Goal: Task Accomplishment & Management: Complete application form

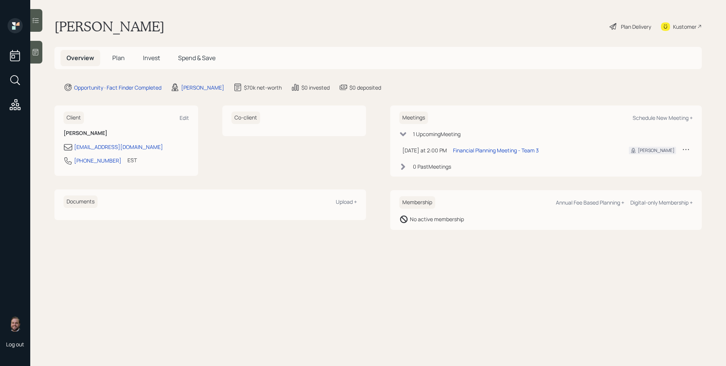
click at [38, 54] on icon at bounding box center [36, 52] width 8 height 8
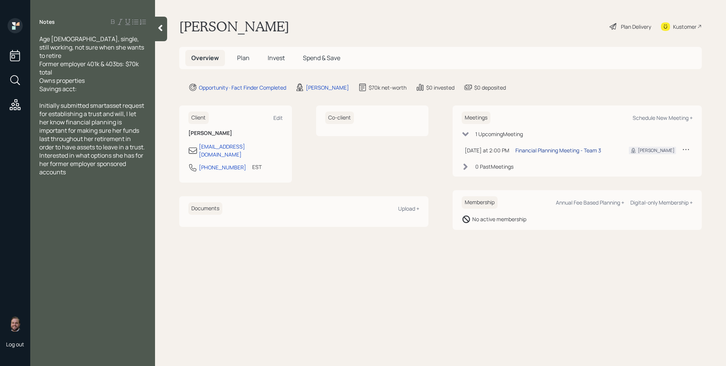
click at [574, 150] on div "Financial Planning Meeting - Team 3" at bounding box center [558, 150] width 86 height 8
click at [242, 59] on span "Plan" at bounding box center [243, 58] width 12 height 8
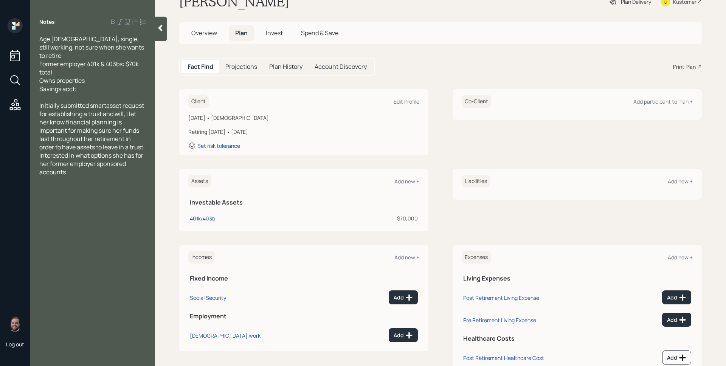
scroll to position [49, 0]
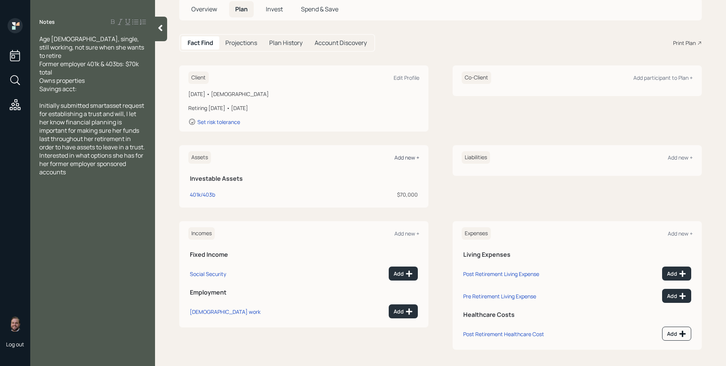
click at [408, 157] on div "Add new +" at bounding box center [406, 157] width 25 height 7
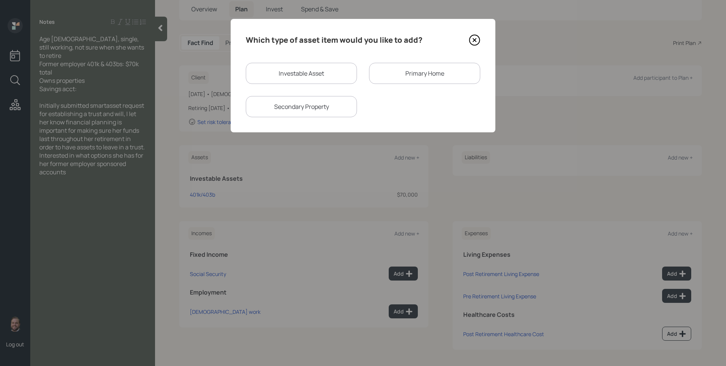
click at [416, 73] on div "Primary Home" at bounding box center [424, 73] width 111 height 21
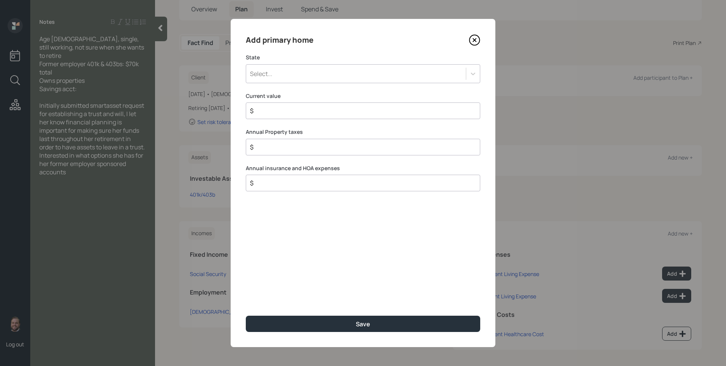
click at [318, 72] on div "Select..." at bounding box center [356, 73] width 220 height 13
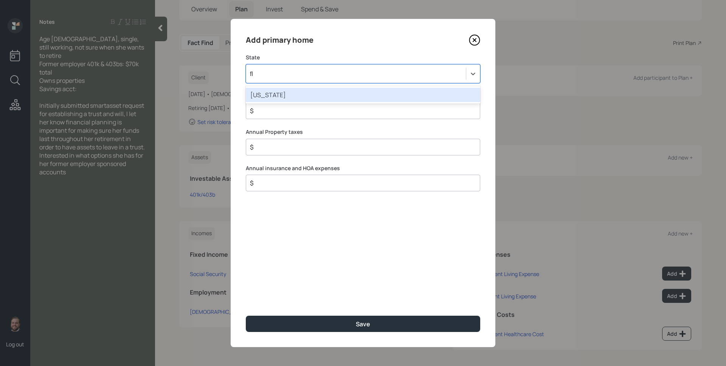
type input "flo"
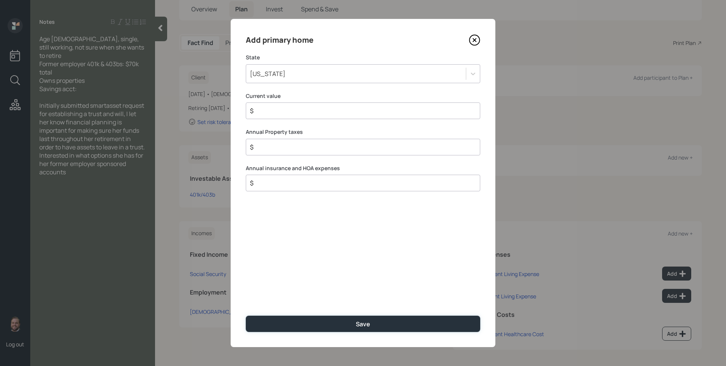
drag, startPoint x: 380, startPoint y: 319, endPoint x: 381, endPoint y: 313, distance: 6.2
click at [381, 319] on button "Save" at bounding box center [363, 324] width 234 height 16
click at [306, 115] on input "$" at bounding box center [360, 110] width 222 height 9
click at [476, 40] on icon at bounding box center [474, 39] width 11 height 11
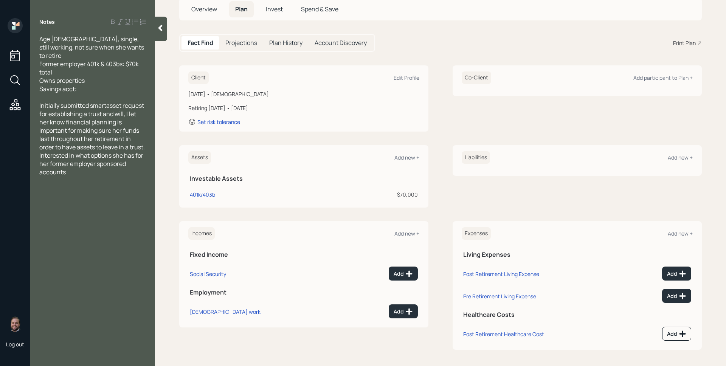
scroll to position [51, 0]
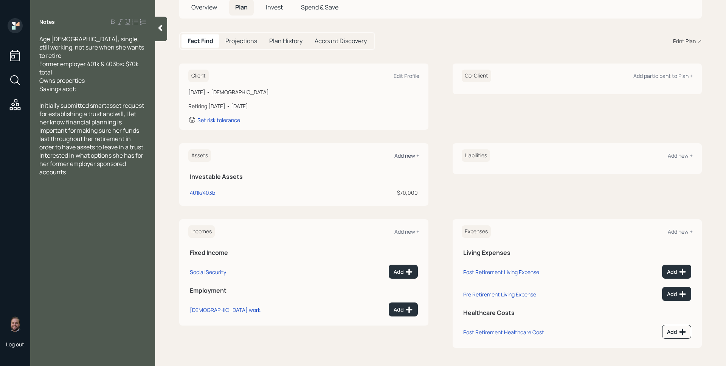
click at [399, 152] on div "Add new +" at bounding box center [406, 155] width 25 height 7
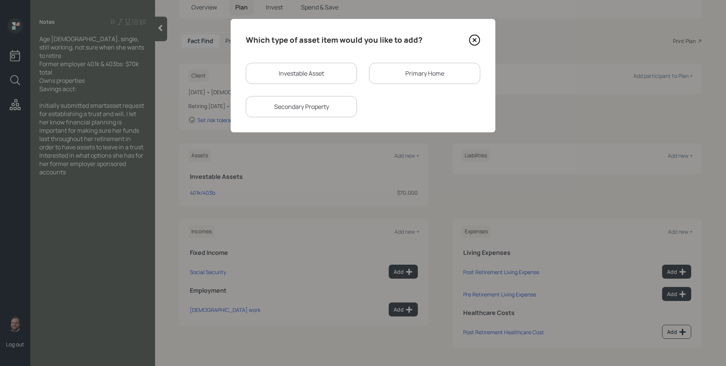
click at [302, 72] on div "Investable Asset" at bounding box center [301, 73] width 111 height 21
select select "taxable"
select select "balanced"
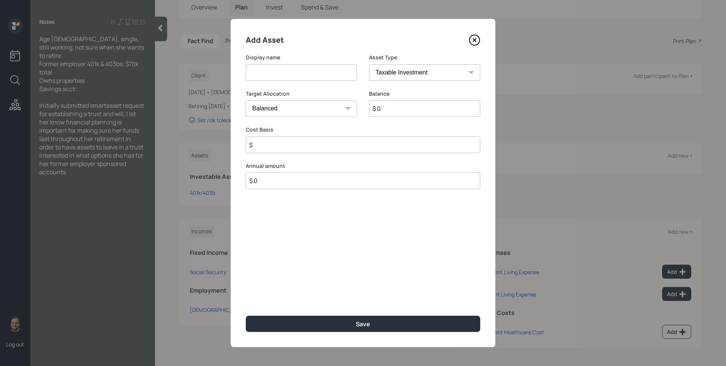
click at [295, 75] on input at bounding box center [301, 72] width 111 height 17
type input "Fidelity"
click at [383, 109] on input "$ 0" at bounding box center [424, 108] width 111 height 17
type input "$ 68,000"
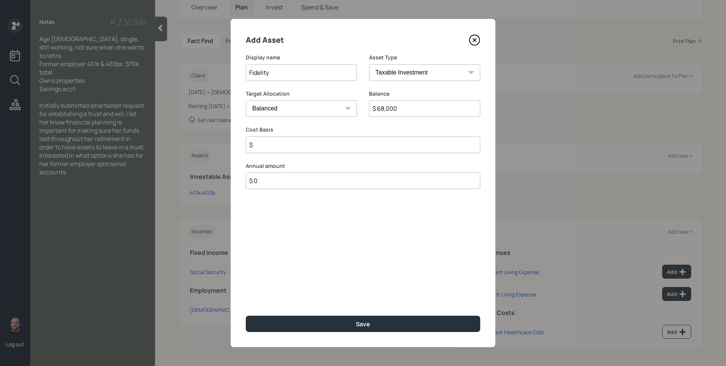
click at [426, 73] on select "SEP [PERSON_NAME] IRA 401(k) [PERSON_NAME] 401(k) 403(b) [PERSON_NAME] 403(b) 4…" at bounding box center [424, 72] width 111 height 17
select select "ira"
click at [369, 64] on select "SEP [PERSON_NAME] IRA 401(k) [PERSON_NAME] 401(k) 403(b) [PERSON_NAME] 403(b) 4…" at bounding box center [424, 72] width 111 height 17
type input "$"
click at [296, 76] on input "Fidelity" at bounding box center [301, 72] width 111 height 17
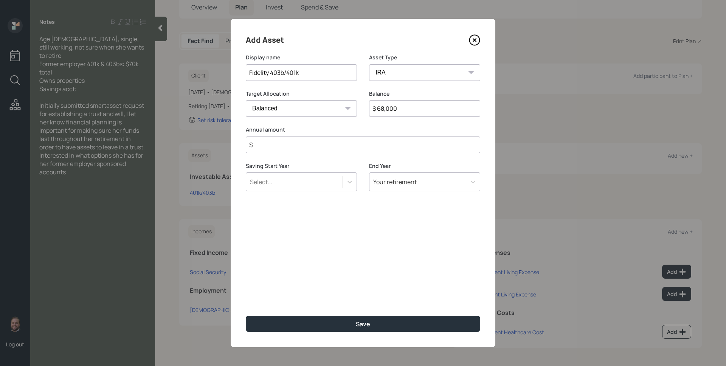
type input "Fidelity 403b/401k"
click at [303, 147] on input "$" at bounding box center [363, 144] width 234 height 17
type input "$ 0"
click at [246, 316] on button "Save" at bounding box center [363, 324] width 234 height 16
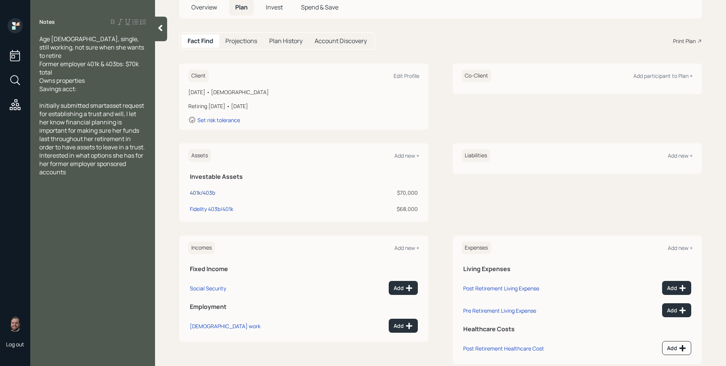
click at [202, 191] on div "401k/403b" at bounding box center [202, 193] width 25 height 8
select select "ira"
select select "balanced"
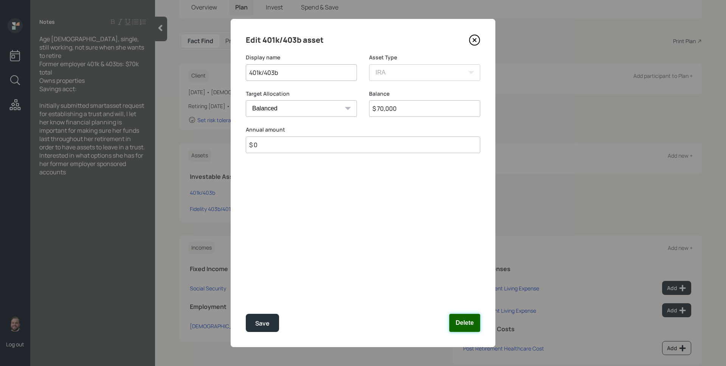
click at [464, 322] on button "Delete" at bounding box center [464, 323] width 31 height 18
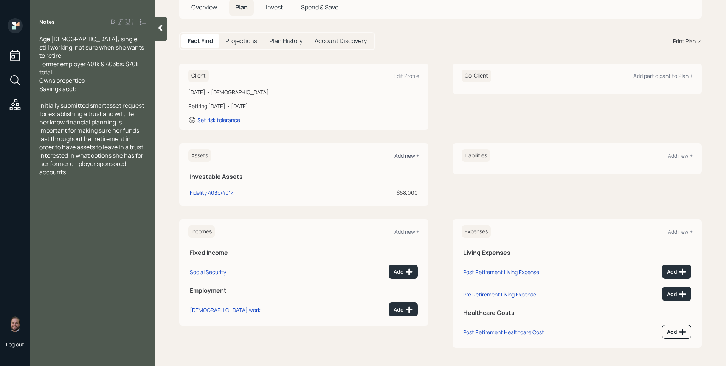
click at [407, 152] on div "Add new +" at bounding box center [406, 155] width 25 height 7
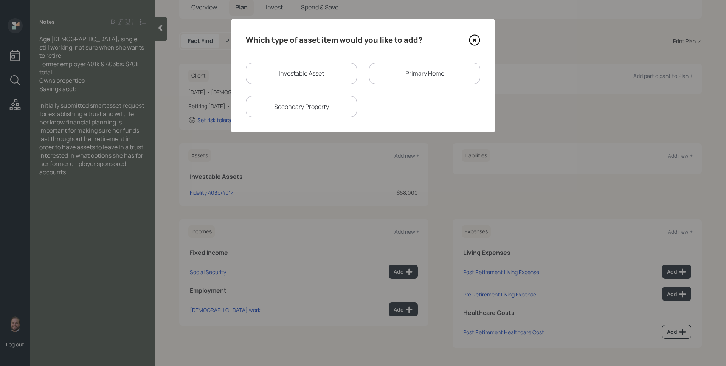
click at [293, 70] on div "Investable Asset" at bounding box center [301, 73] width 111 height 21
select select "taxable"
select select "balanced"
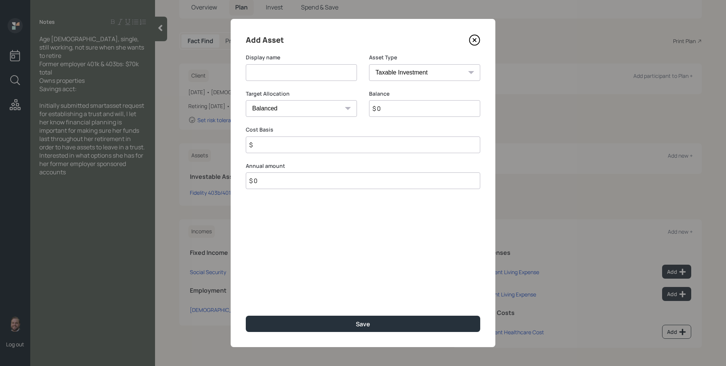
click at [296, 71] on input at bounding box center [301, 72] width 111 height 17
click at [474, 37] on icon at bounding box center [474, 39] width 11 height 11
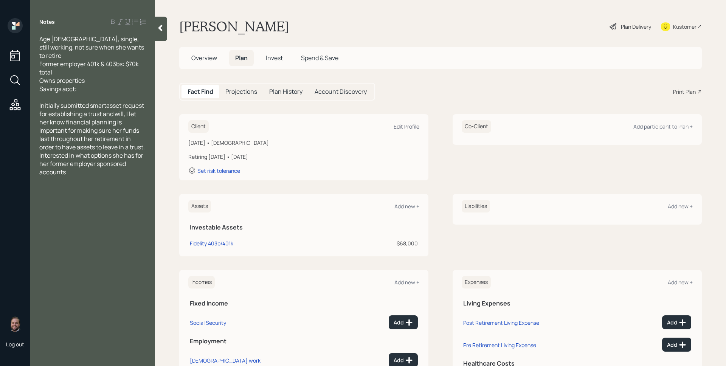
click at [410, 125] on div "Edit Profile" at bounding box center [407, 126] width 26 height 7
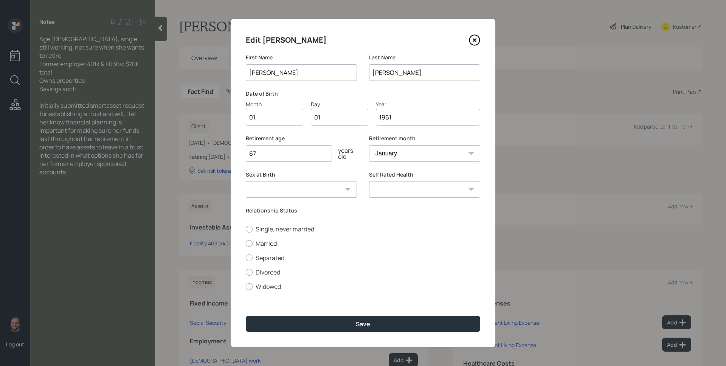
click at [280, 117] on input "01" at bounding box center [274, 117] width 57 height 17
type input "04"
type input "0"
type input "18"
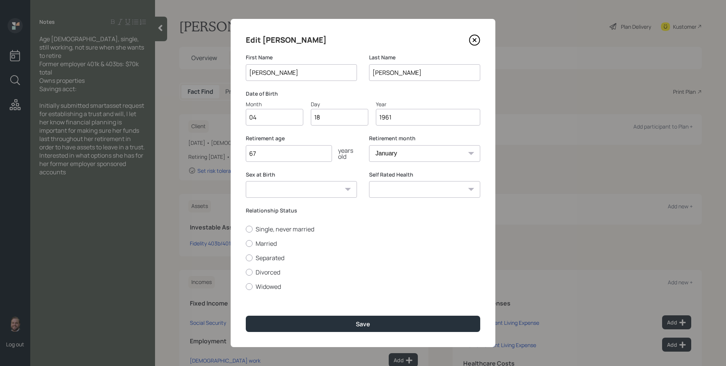
click at [294, 156] on input "67" at bounding box center [289, 153] width 86 height 17
type input "6"
type input "70"
click at [417, 155] on select "January February March April May June July August September October November De…" at bounding box center [424, 153] width 111 height 17
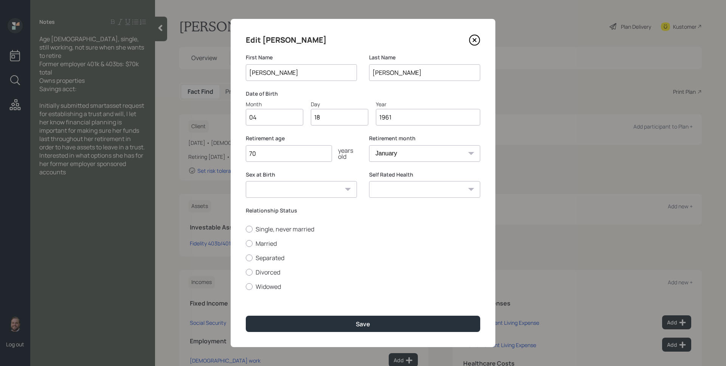
select select "4"
click at [369, 145] on select "January February March April May June July August September October November De…" at bounding box center [424, 153] width 111 height 17
click at [361, 205] on div "Sex at Birth [DEMOGRAPHIC_DATA] [DEMOGRAPHIC_DATA] Other / Prefer not to say Se…" at bounding box center [363, 189] width 234 height 36
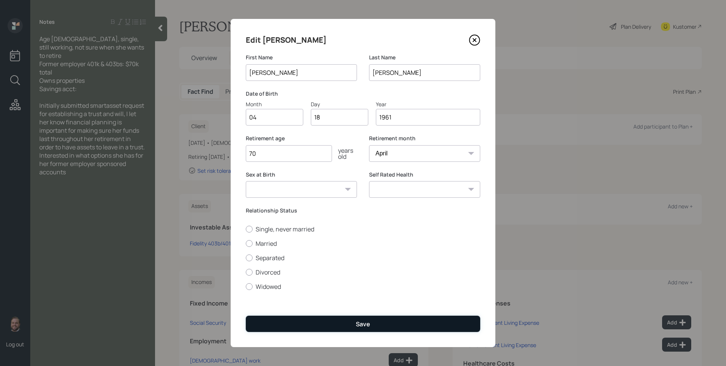
click at [431, 322] on button "Save" at bounding box center [363, 324] width 234 height 16
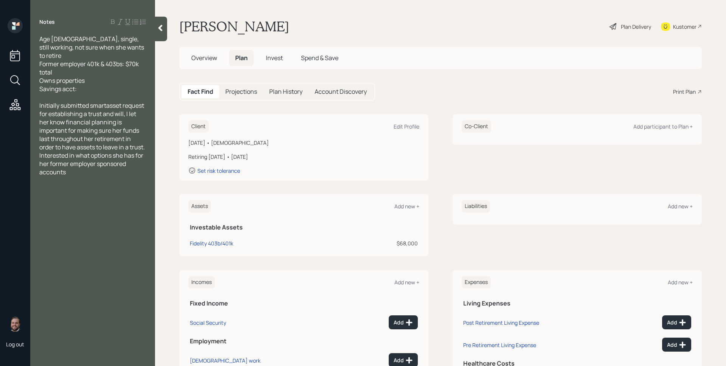
click at [627, 27] on div "Plan Delivery" at bounding box center [636, 27] width 30 height 8
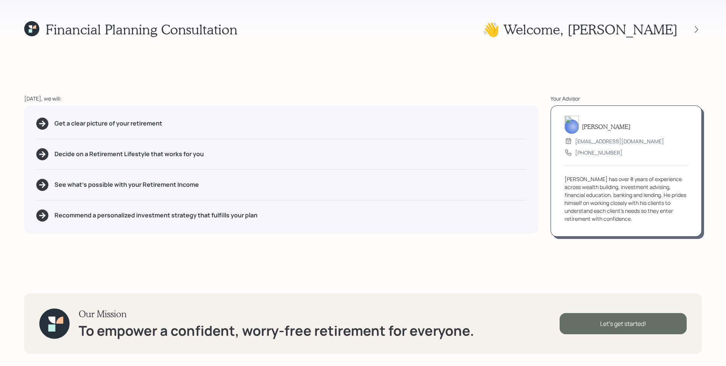
click at [637, 327] on div "Let's get started!" at bounding box center [623, 323] width 127 height 21
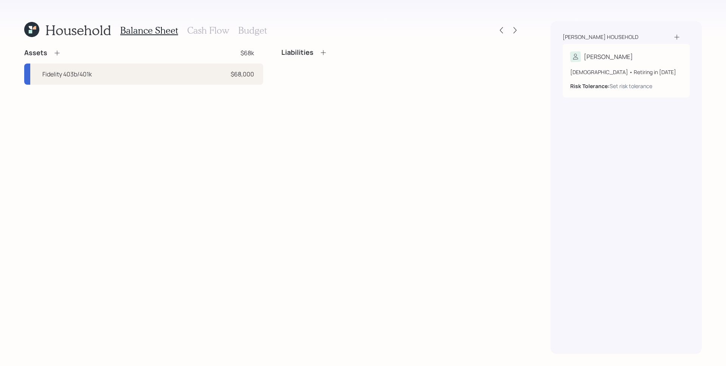
click at [281, 140] on div "Assets $68k Fidelity 403b/401k $68,000 Liabilities" at bounding box center [272, 200] width 496 height 305
click at [61, 52] on div "Assets $68k" at bounding box center [143, 52] width 239 height 9
click at [56, 53] on icon at bounding box center [57, 53] width 8 height 8
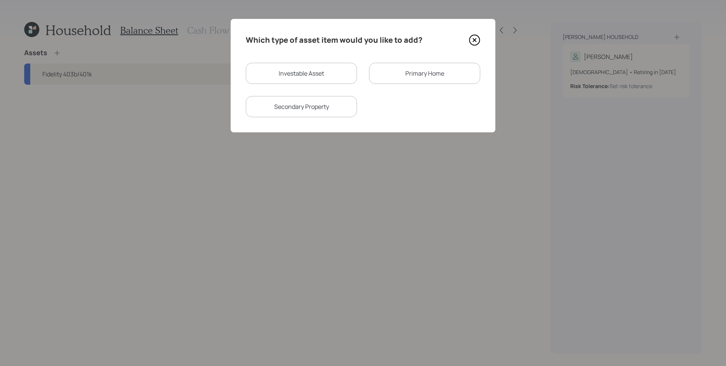
click at [323, 74] on div "Investable Asset" at bounding box center [301, 73] width 111 height 21
select select "taxable"
select select "balanced"
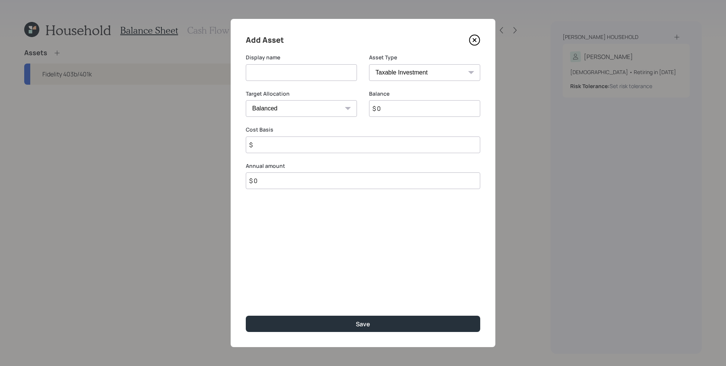
click at [386, 70] on select "SEP [PERSON_NAME] IRA 401(k) [PERSON_NAME] 401(k) 403(b) [PERSON_NAME] 403(b) 4…" at bounding box center [424, 72] width 111 height 17
select select "emergency_fund"
click at [369, 64] on select "SEP [PERSON_NAME] IRA 401(k) [PERSON_NAME] 401(k) 403(b) [PERSON_NAME] 403(b) 4…" at bounding box center [424, 72] width 111 height 17
click at [276, 70] on input at bounding box center [301, 72] width 111 height 17
type input "Savings"
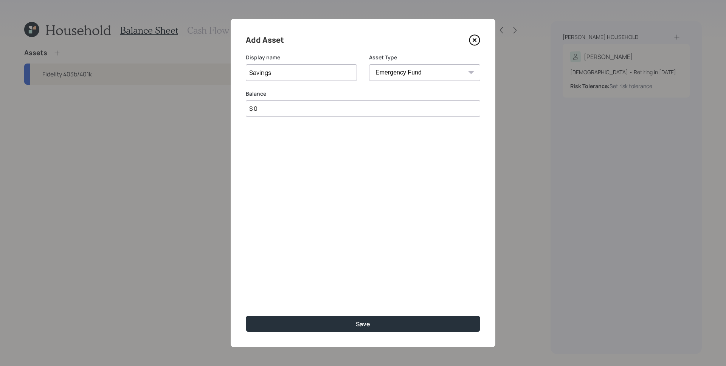
click at [279, 112] on input "$ 0" at bounding box center [363, 108] width 234 height 17
type input "$ 6,000"
click at [246, 316] on button "Save" at bounding box center [363, 324] width 234 height 16
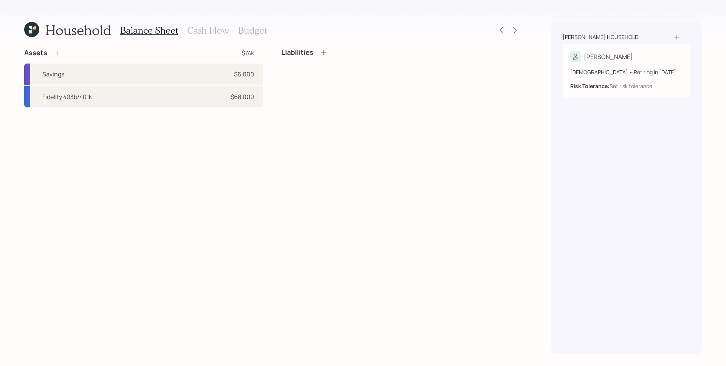
click at [54, 51] on icon at bounding box center [57, 53] width 8 height 8
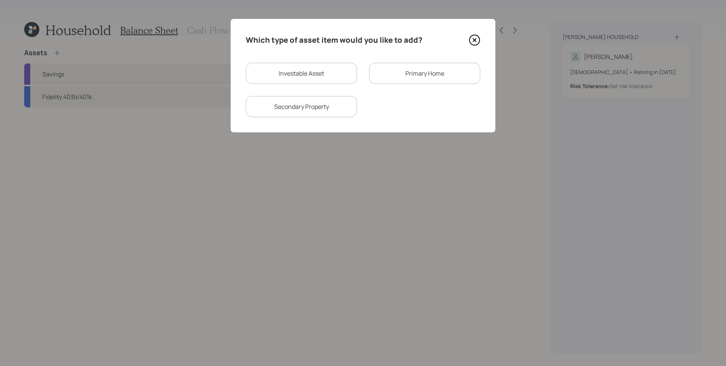
click at [428, 79] on div "Primary Home" at bounding box center [424, 73] width 111 height 21
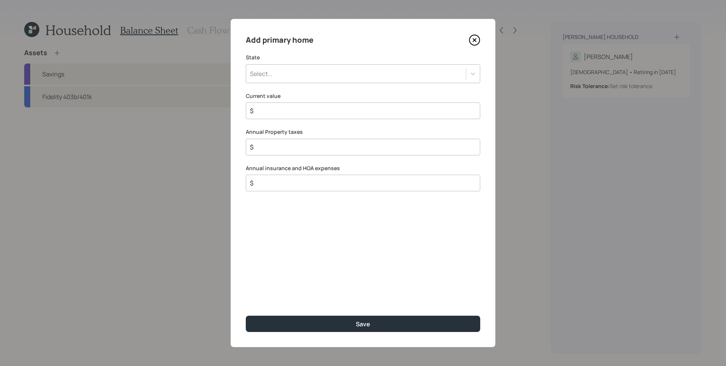
click at [364, 71] on div "Select..." at bounding box center [356, 73] width 220 height 13
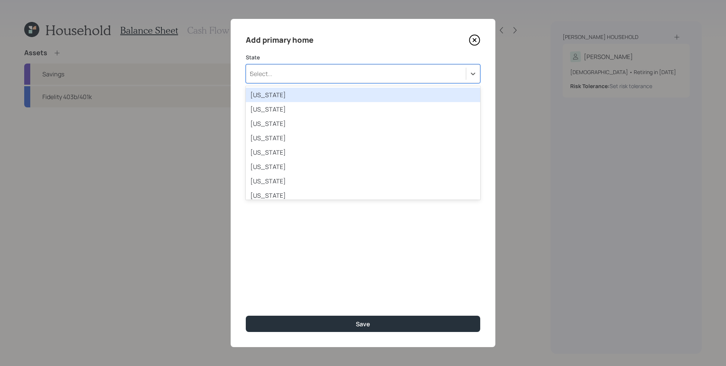
type input "fl"
type input "\"
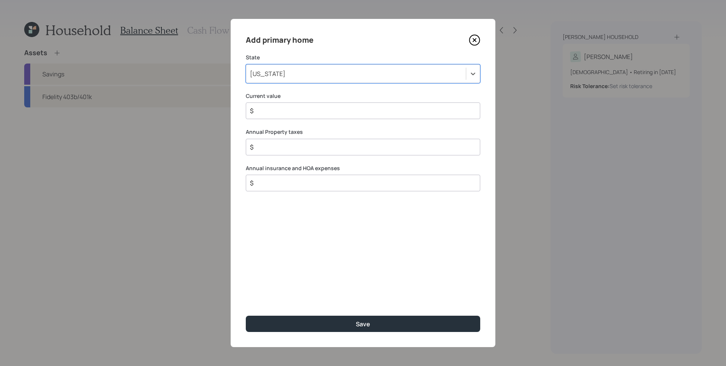
click at [283, 65] on div "[US_STATE]" at bounding box center [363, 73] width 234 height 19
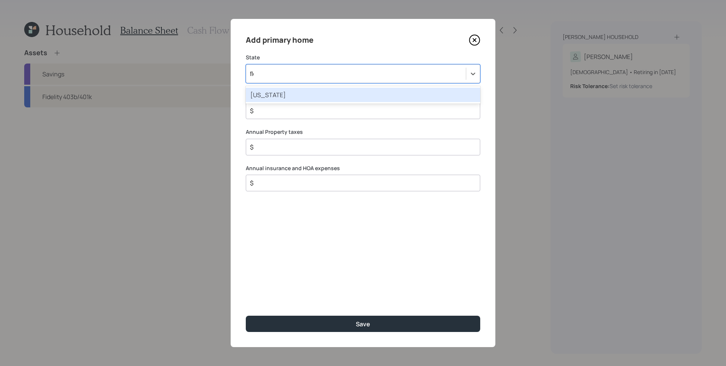
type input "[PERSON_NAME]"
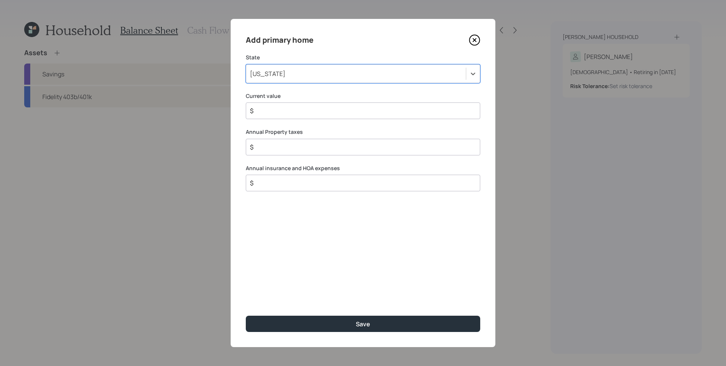
click at [273, 112] on input "$" at bounding box center [360, 110] width 222 height 9
type input "$ 180,000"
click at [343, 131] on label "Annual Property taxes" at bounding box center [363, 132] width 234 height 8
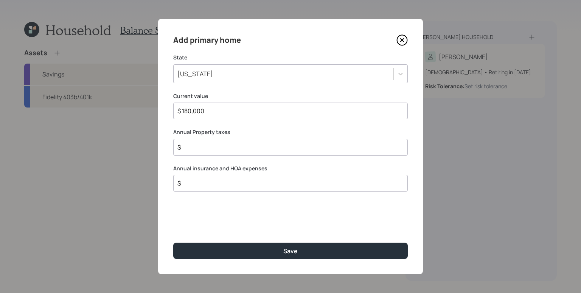
click at [205, 110] on input "$ 180,000" at bounding box center [288, 110] width 222 height 9
click at [210, 148] on input "$" at bounding box center [288, 147] width 222 height 9
click at [219, 186] on input "$" at bounding box center [288, 182] width 222 height 9
click at [237, 148] on input "$" at bounding box center [288, 147] width 222 height 9
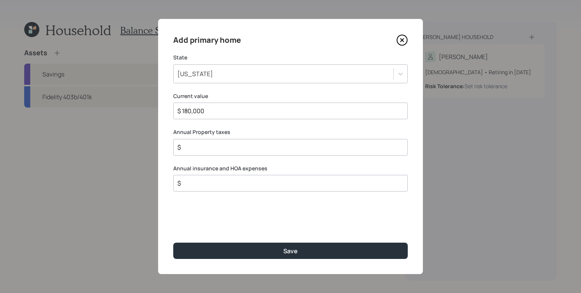
click at [237, 148] on input "$" at bounding box center [288, 147] width 222 height 9
type input "$ 380"
click at [228, 164] on div "Add primary home State [US_STATE] Current value $ 180,000 Annual Property taxes…" at bounding box center [290, 146] width 265 height 255
click at [224, 185] on input "$" at bounding box center [288, 182] width 222 height 9
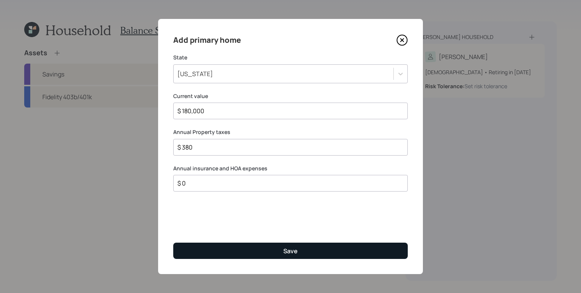
type input "$ 0"
click at [256, 248] on button "Save" at bounding box center [290, 250] width 234 height 16
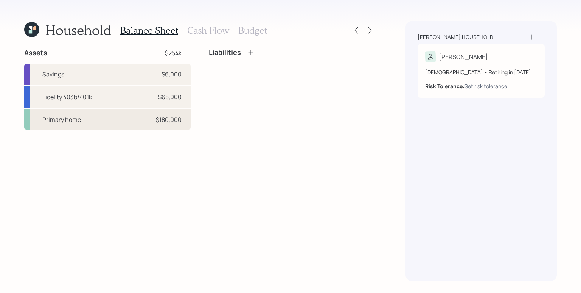
click at [122, 120] on div "Primary home $180,000" at bounding box center [107, 119] width 166 height 21
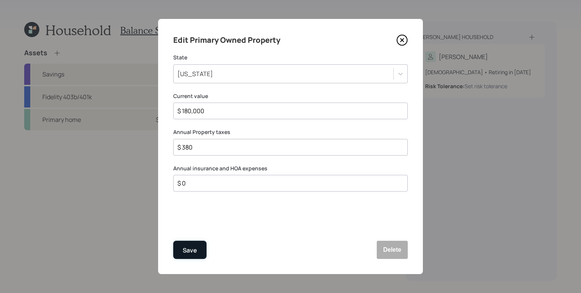
click at [198, 243] on button "Save" at bounding box center [189, 249] width 33 height 18
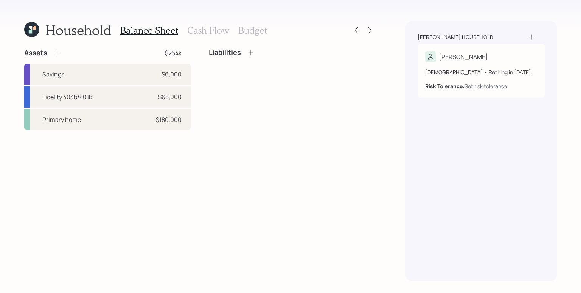
click at [56, 52] on icon at bounding box center [57, 53] width 8 height 8
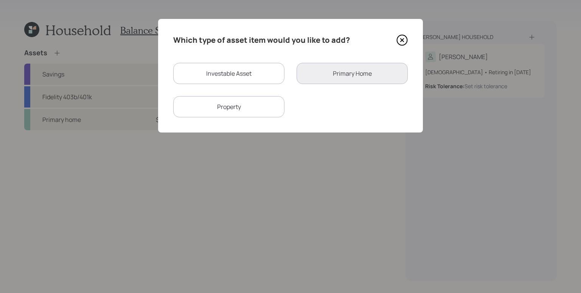
click at [227, 106] on div "Property" at bounding box center [228, 106] width 111 height 21
select select "rental_property"
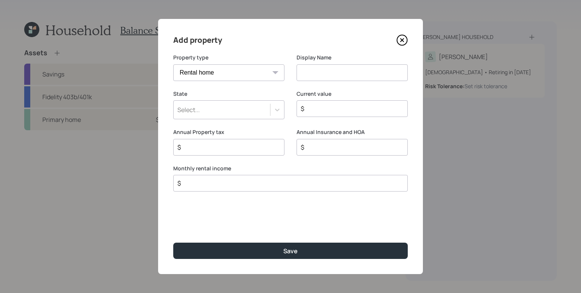
click at [318, 75] on input at bounding box center [351, 72] width 111 height 17
type input "Primary Home Income"
click at [217, 109] on div "Select..." at bounding box center [222, 109] width 96 height 13
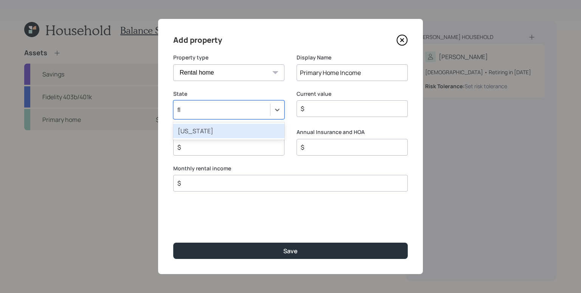
type input "flo"
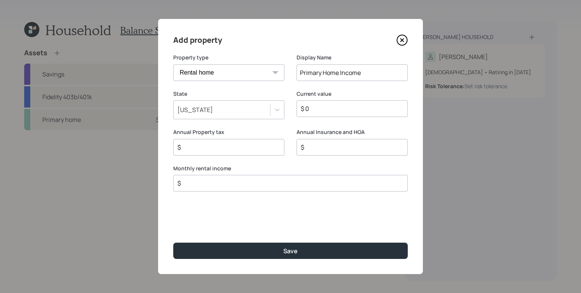
type input "$ 0"
click at [220, 189] on div "$" at bounding box center [290, 183] width 234 height 17
click at [220, 186] on input "$" at bounding box center [288, 182] width 222 height 9
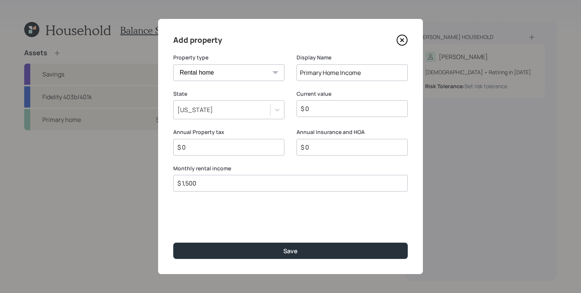
type input "$ 1,500"
click at [213, 202] on div "Add property Property type Vacation home Rental home Display Name Primary Home …" at bounding box center [290, 146] width 265 height 255
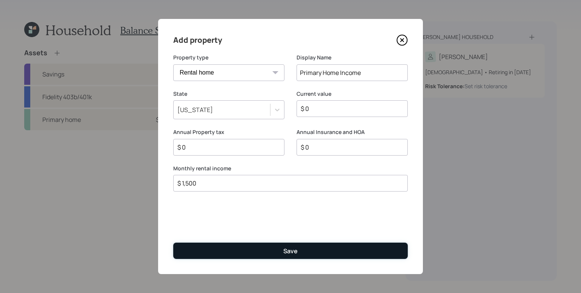
click at [275, 254] on button "Save" at bounding box center [290, 250] width 234 height 16
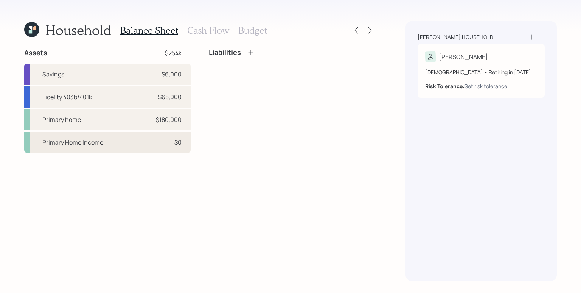
click at [76, 143] on div "Primary Home Income" at bounding box center [72, 142] width 61 height 9
select select "rental_property"
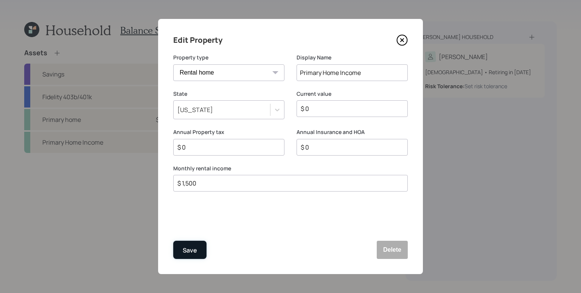
click at [190, 253] on div "Save" at bounding box center [190, 250] width 14 height 10
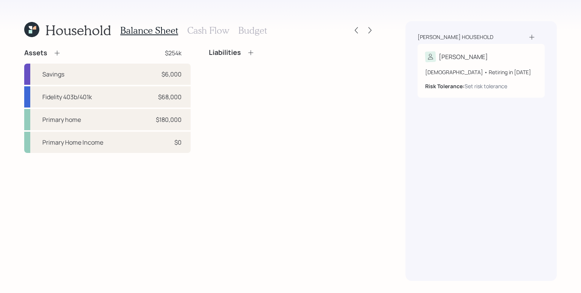
drag, startPoint x: 165, startPoint y: 214, endPoint x: 119, endPoint y: 86, distance: 136.1
click at [165, 214] on div "Assets $254k Savings $6,000 Fidelity 403b/401k $68,000 Primary home $180,000 Pr…" at bounding box center [199, 164] width 351 height 232
click at [59, 54] on icon at bounding box center [57, 53] width 8 height 8
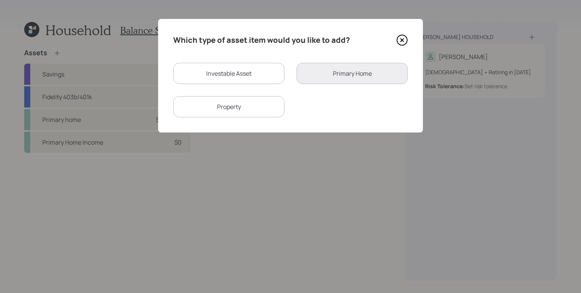
click at [221, 107] on div "Property" at bounding box center [228, 106] width 111 height 21
select select "rental_property"
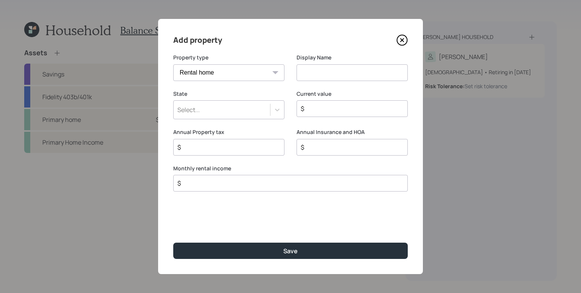
click at [350, 76] on input at bounding box center [351, 72] width 111 height 17
type input "Grandmother's Home"
click at [260, 73] on select "Vacation home Rental home" at bounding box center [228, 72] width 111 height 17
click at [173, 64] on select "Vacation home Rental home" at bounding box center [228, 72] width 111 height 17
click at [276, 103] on div at bounding box center [277, 110] width 14 height 14
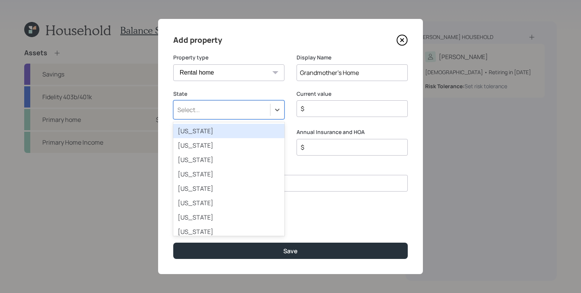
click at [273, 94] on label "State" at bounding box center [228, 94] width 111 height 8
click at [264, 112] on div "Select..." at bounding box center [222, 109] width 96 height 13
type input "fl"
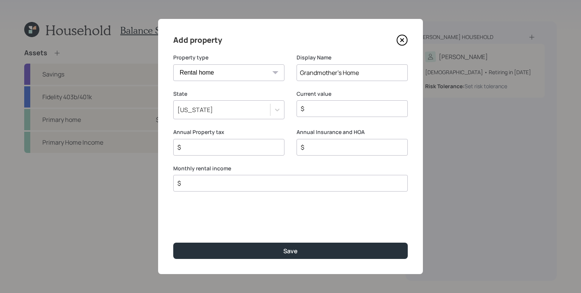
click at [352, 106] on input "$" at bounding box center [349, 108] width 98 height 9
click at [352, 109] on input "$" at bounding box center [349, 108] width 98 height 9
type input "$ 140,000"
click at [347, 130] on label "Annual Insurance and HOA" at bounding box center [351, 132] width 111 height 8
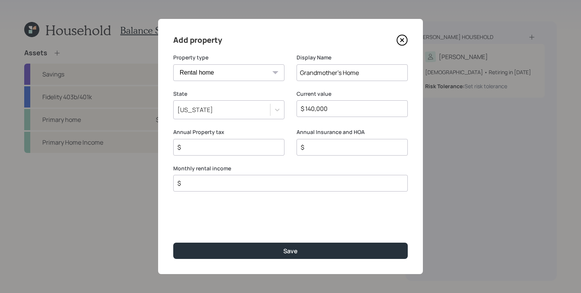
click at [288, 136] on div "Annual Property tax $ Annual Insurance and HOA $" at bounding box center [290, 146] width 234 height 36
click at [251, 148] on input "$" at bounding box center [226, 147] width 98 height 9
click at [217, 141] on div "$" at bounding box center [228, 147] width 111 height 17
click at [217, 146] on input "$" at bounding box center [226, 147] width 98 height 9
type input "$ 1,268"
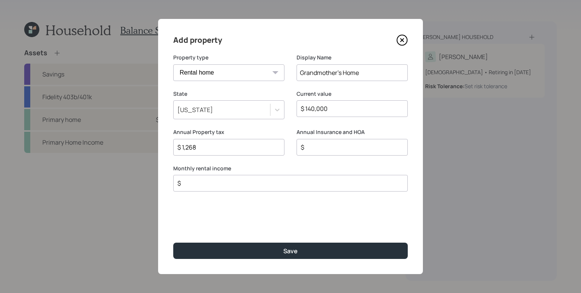
click at [343, 144] on input "$" at bounding box center [349, 147] width 98 height 9
type input "$ 0"
drag, startPoint x: 187, startPoint y: 183, endPoint x: 180, endPoint y: 182, distance: 7.2
click at [180, 182] on input "$ 0" at bounding box center [288, 182] width 222 height 9
type input "$ 0"
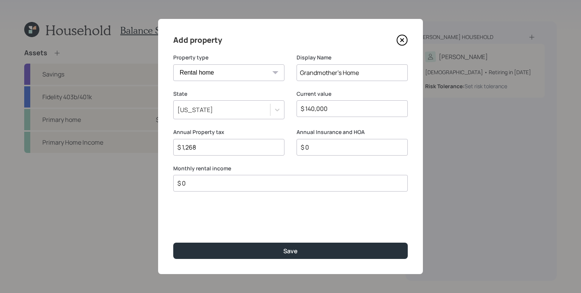
click at [198, 202] on div "Add property Property type Vacation home Rental home Display Name Grandmother's…" at bounding box center [290, 146] width 265 height 255
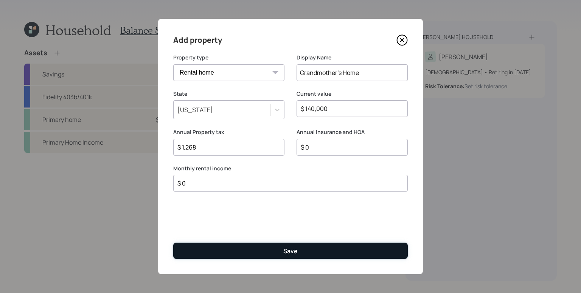
click at [261, 249] on button "Save" at bounding box center [290, 250] width 234 height 16
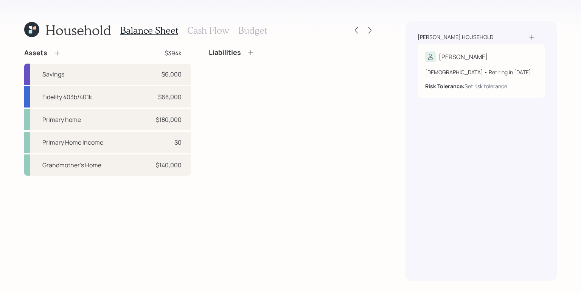
click at [58, 53] on icon at bounding box center [57, 53] width 8 height 8
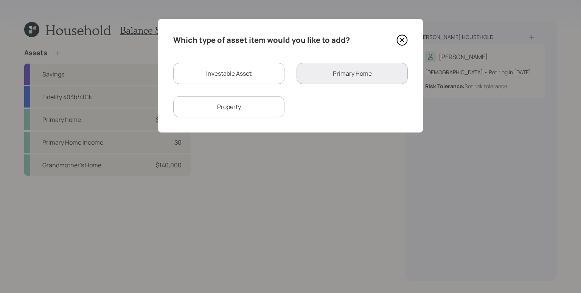
click at [250, 109] on div "Property" at bounding box center [228, 106] width 111 height 21
select select "rental_property"
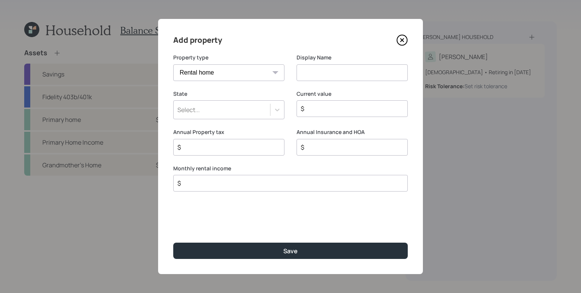
click at [228, 70] on select "Vacation home Rental home" at bounding box center [228, 72] width 111 height 17
click at [173, 64] on select "Vacation home Rental home" at bounding box center [228, 72] width 111 height 17
click at [341, 75] on input at bounding box center [351, 72] width 111 height 17
type input "<"
type input "Mother's Home"
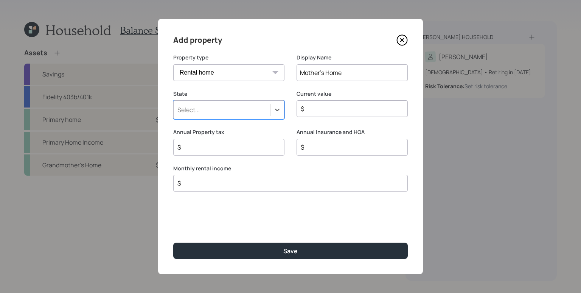
type input "f"
click at [333, 109] on input "$" at bounding box center [349, 108] width 98 height 9
click at [332, 108] on input "$" at bounding box center [349, 108] width 98 height 9
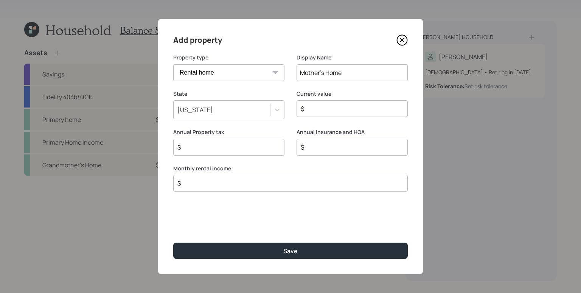
click at [332, 110] on input "$" at bounding box center [349, 108] width 98 height 9
click at [326, 112] on input "$ 200,000" at bounding box center [349, 108] width 98 height 9
type input "$ 200,000"
click at [231, 147] on input "$" at bounding box center [226, 147] width 98 height 9
click at [232, 147] on input "$" at bounding box center [226, 147] width 98 height 9
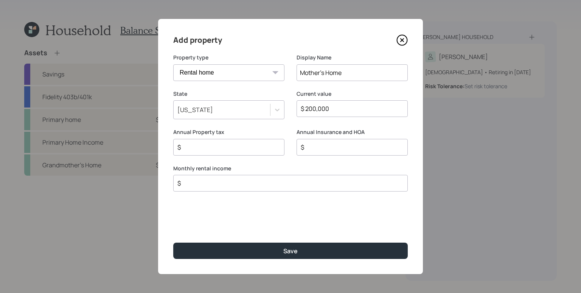
click at [233, 148] on input "$" at bounding box center [226, 147] width 98 height 9
type input "$ 2,000"
click at [329, 160] on div "Annual Insurance and HOA $" at bounding box center [351, 146] width 111 height 36
click at [323, 146] on input "$" at bounding box center [349, 147] width 98 height 9
type input "$ 0"
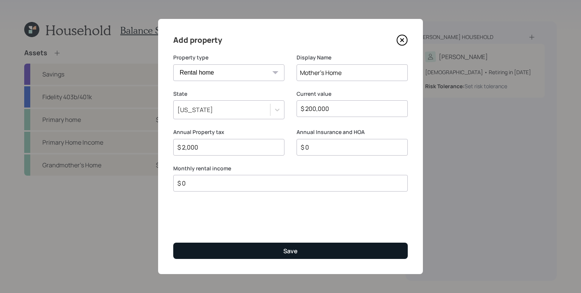
type input "$ 0"
click at [299, 251] on button "Save" at bounding box center [290, 250] width 234 height 16
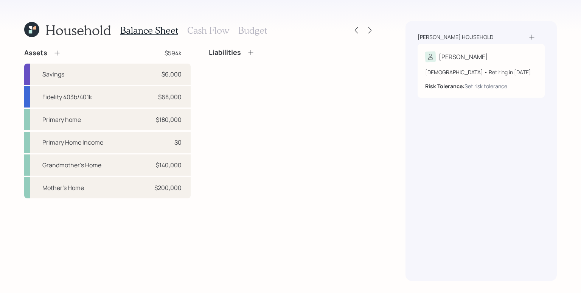
click at [250, 55] on icon at bounding box center [251, 53] width 8 height 8
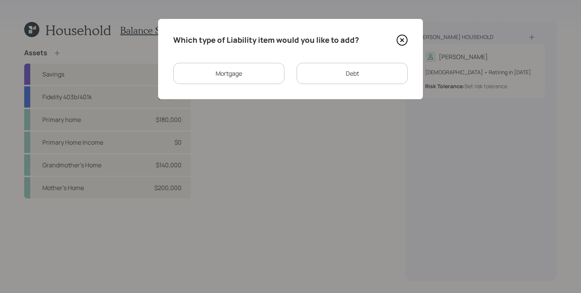
click at [220, 72] on div "Mortgage" at bounding box center [228, 73] width 111 height 21
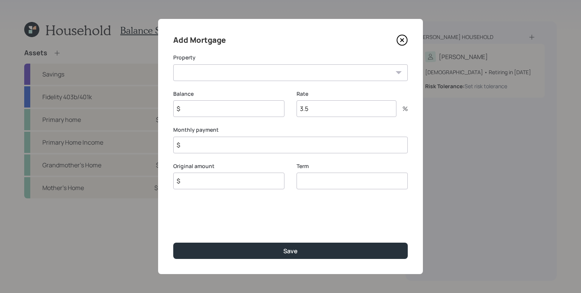
click at [256, 71] on select "FL Primary home Primary Home Income Grandmother's Home Mother's Home" at bounding box center [290, 72] width 234 height 17
select select "7ca4681b-2453-4213-b4c4-6e214d0a1218"
click at [173, 64] on select "FL Primary home Primary Home Income Grandmother's Home Mother's Home" at bounding box center [290, 72] width 234 height 17
click at [220, 112] on input "$" at bounding box center [228, 108] width 111 height 17
click at [213, 138] on div "Monthly payment $" at bounding box center [290, 139] width 234 height 27
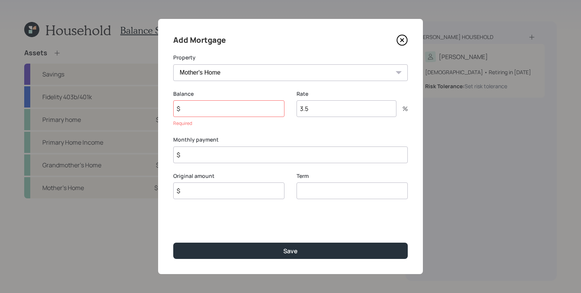
click at [210, 158] on input "$" at bounding box center [290, 154] width 234 height 17
type input "$ 1,100"
click at [215, 112] on input "$" at bounding box center [228, 108] width 111 height 17
click at [206, 109] on input "$" at bounding box center [228, 108] width 111 height 17
click at [203, 110] on input "$" at bounding box center [228, 108] width 111 height 17
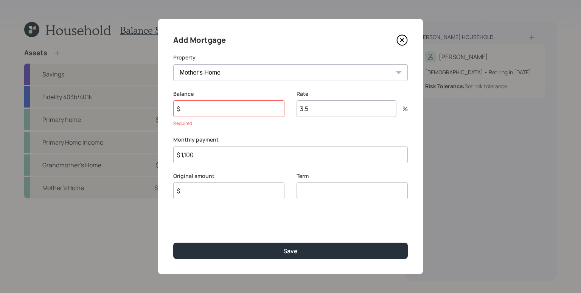
click at [325, 113] on input "3.5" at bounding box center [346, 108] width 100 height 17
type input "0"
click at [233, 114] on input "$" at bounding box center [228, 108] width 111 height 17
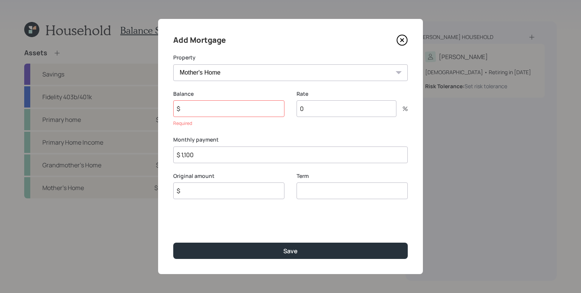
click at [194, 112] on input "$" at bounding box center [228, 108] width 111 height 17
type input "$ 19,800"
click at [337, 108] on input "0" at bounding box center [346, 108] width 100 height 17
drag, startPoint x: 200, startPoint y: 146, endPoint x: 187, endPoint y: 149, distance: 13.9
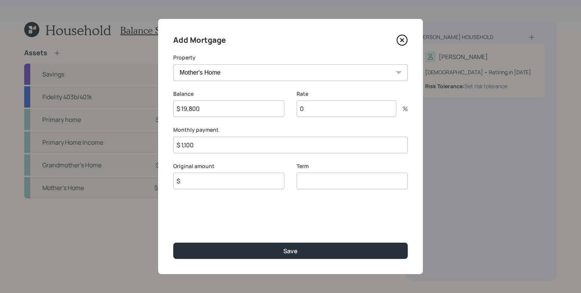
click at [180, 144] on input "$ 1,100" at bounding box center [290, 144] width 234 height 17
drag, startPoint x: 195, startPoint y: 109, endPoint x: 178, endPoint y: 108, distance: 16.3
click at [178, 108] on input "$ 19,800" at bounding box center [228, 108] width 111 height 17
click at [217, 183] on input "$" at bounding box center [228, 180] width 111 height 17
type input "$ 19,800"
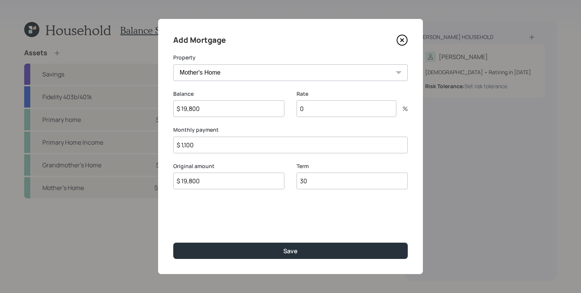
type input "30"
click at [173, 242] on button "Save" at bounding box center [290, 250] width 234 height 16
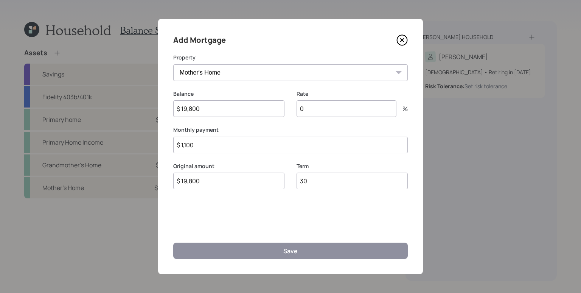
select select "920b3938-cd6d-4f91-97bd-ca6e1f9c8857"
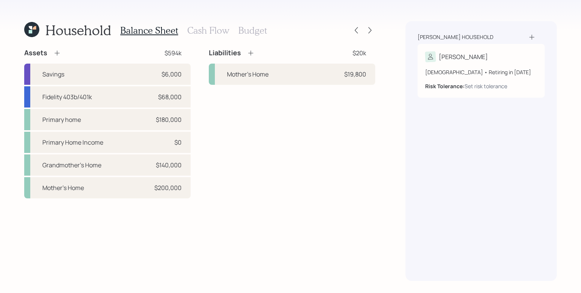
click at [268, 163] on div "Liabilities $20k Mother's Home $19,800" at bounding box center [292, 123] width 166 height 150
click at [56, 52] on icon at bounding box center [57, 53] width 8 height 8
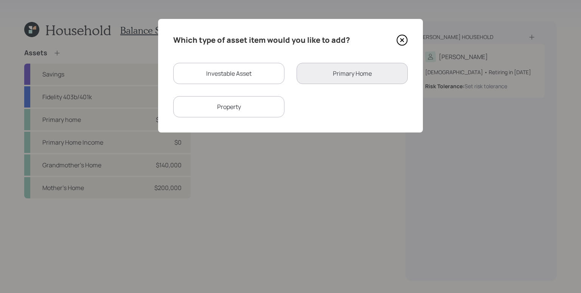
click at [262, 78] on div "Investable Asset" at bounding box center [228, 73] width 111 height 21
select select "taxable"
select select "balanced"
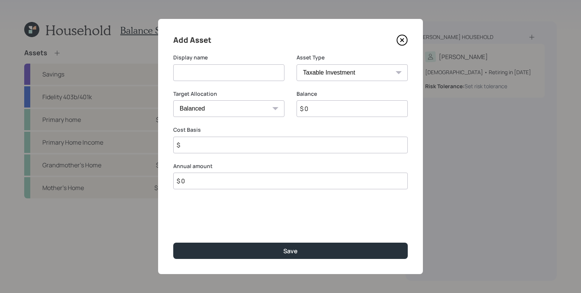
click at [345, 77] on select "SEP [PERSON_NAME] IRA 401(k) [PERSON_NAME] 401(k) 403(b) [PERSON_NAME] 403(b) 4…" at bounding box center [351, 72] width 111 height 17
select select "company_sponsored"
click at [296, 64] on select "SEP [PERSON_NAME] IRA 401(k) [PERSON_NAME] 401(k) 403(b) [PERSON_NAME] 403(b) 4…" at bounding box center [351, 72] width 111 height 17
click at [230, 72] on input at bounding box center [228, 72] width 111 height 17
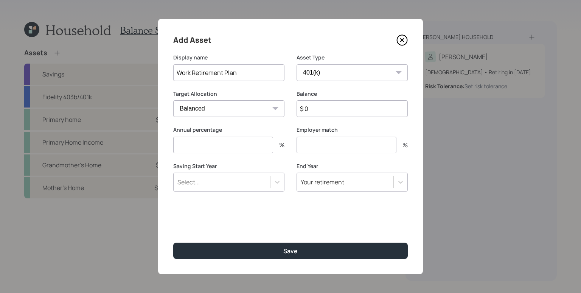
type input "Work Retirement Plan"
click at [343, 82] on div "Asset Type SEP [PERSON_NAME] IRA 401(k) [PERSON_NAME] 401(k) 403(b) [PERSON_NAM…" at bounding box center [351, 72] width 111 height 36
click at [345, 70] on select "SEP [PERSON_NAME] IRA 401(k) [PERSON_NAME] 401(k) 403(b) [PERSON_NAME] 403(b) 4…" at bounding box center [351, 72] width 111 height 17
select select "public_school_sponsored"
click at [296, 64] on select "SEP [PERSON_NAME] IRA 401(k) [PERSON_NAME] 401(k) 403(b) [PERSON_NAME] 403(b) 4…" at bounding box center [351, 72] width 111 height 17
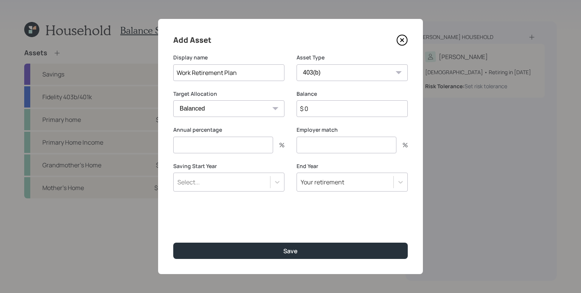
click at [247, 144] on input "number" at bounding box center [223, 144] width 100 height 17
click at [347, 111] on input "$ 0" at bounding box center [351, 108] width 111 height 17
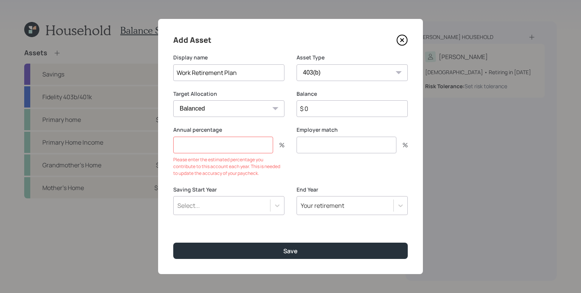
click at [347, 111] on input "$ 0" at bounding box center [351, 108] width 111 height 17
type input "$ 1,000"
click at [339, 126] on label "Employer match" at bounding box center [351, 130] width 111 height 8
click at [250, 144] on input "number" at bounding box center [223, 144] width 100 height 17
click at [323, 111] on input "$ 1,000" at bounding box center [351, 108] width 111 height 17
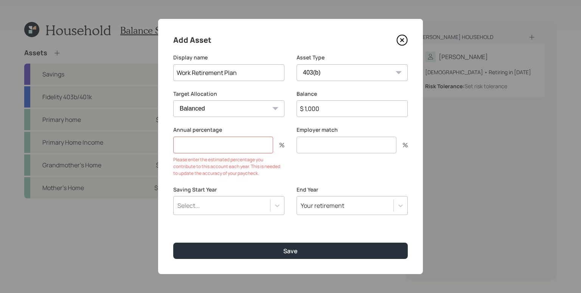
click at [323, 111] on input "$ 1,000" at bounding box center [351, 108] width 111 height 17
click at [206, 138] on input "number" at bounding box center [223, 144] width 100 height 17
type input "3"
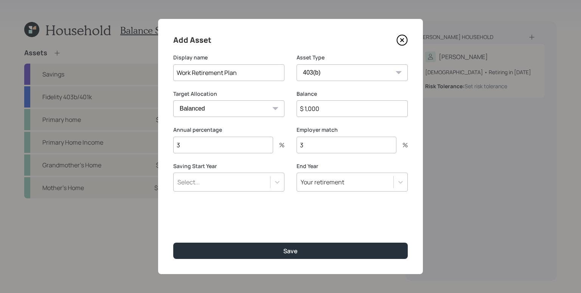
type input "3"
click at [219, 186] on div "Select..." at bounding box center [222, 181] width 96 height 13
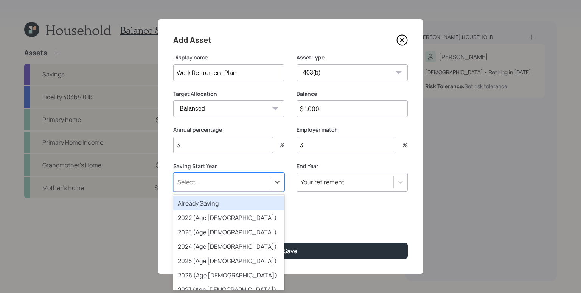
click at [208, 200] on div "Already Saving" at bounding box center [228, 203] width 111 height 14
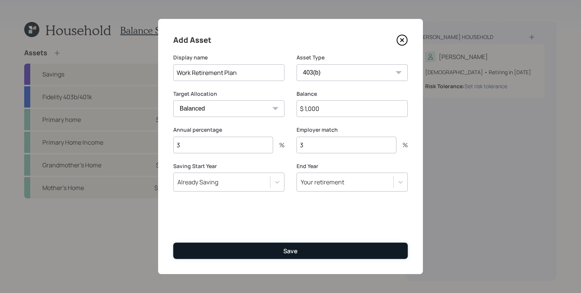
click at [321, 249] on button "Save" at bounding box center [290, 250] width 234 height 16
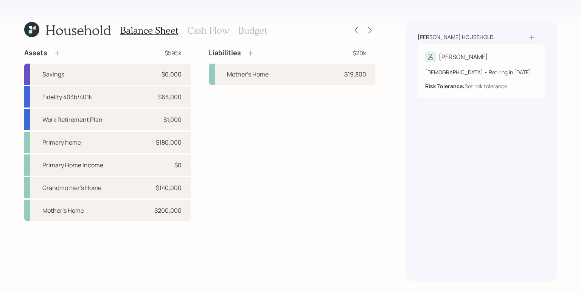
click at [327, 223] on div "Assets $595k Savings $6,000 Fidelity 403b/401k $68,000 Work Retirement Plan $1,…" at bounding box center [199, 164] width 351 height 232
click at [211, 31] on h3 "Cash Flow" at bounding box center [208, 30] width 42 height 11
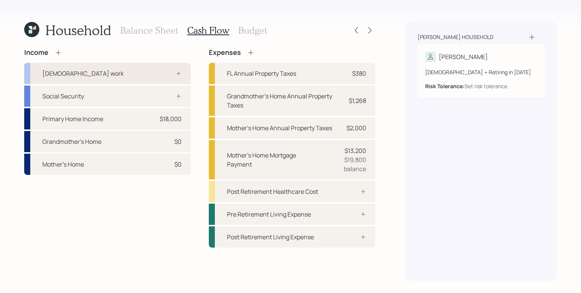
click at [119, 74] on div "[DEMOGRAPHIC_DATA] work" at bounding box center [107, 73] width 166 height 21
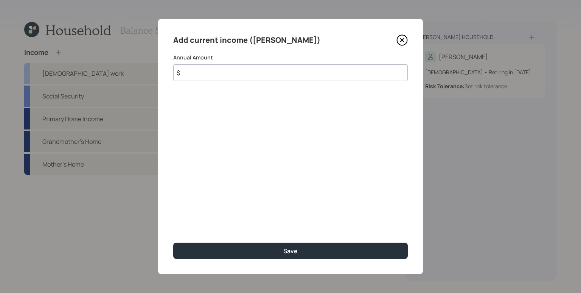
click at [273, 70] on input "$" at bounding box center [290, 72] width 234 height 17
type input "$ 35,000"
click at [173, 242] on button "Save" at bounding box center [290, 250] width 234 height 16
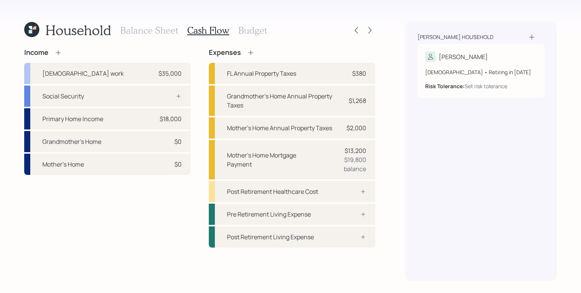
click at [200, 77] on div "Income [DEMOGRAPHIC_DATA] work $35,000 Social Security Primary Home Income $18,…" at bounding box center [199, 147] width 351 height 199
click at [169, 96] on div at bounding box center [170, 96] width 23 height 6
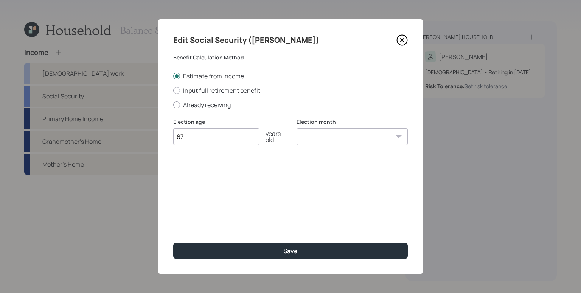
type input "67"
select select "4"
click at [296, 128] on select "January February March April May June July August September October November De…" at bounding box center [351, 136] width 111 height 17
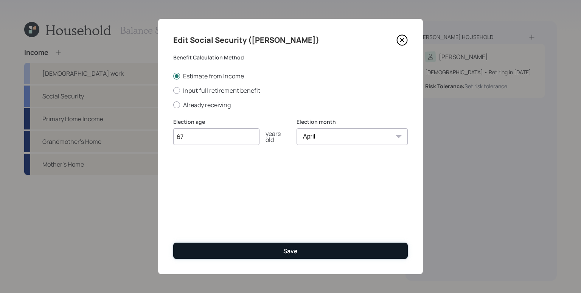
click at [297, 247] on div "Save" at bounding box center [290, 251] width 14 height 8
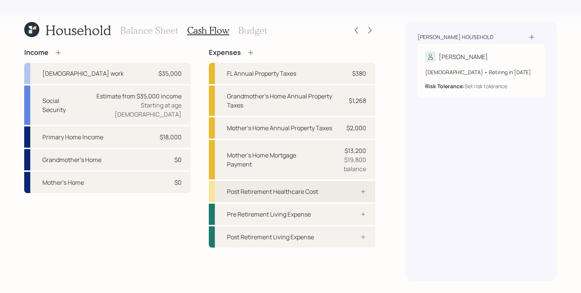
click at [373, 193] on div "Post Retirement Healthcare Cost" at bounding box center [292, 191] width 166 height 21
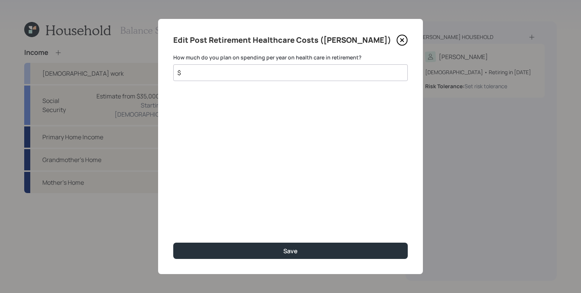
click at [266, 74] on input "$" at bounding box center [288, 72] width 222 height 9
type input "$ 4,000"
click at [173, 242] on button "Save" at bounding box center [290, 250] width 234 height 16
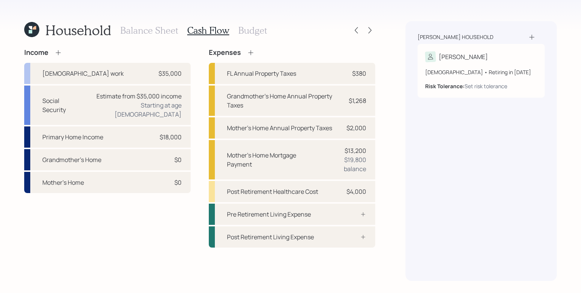
click at [254, 30] on h3 "Budget" at bounding box center [252, 30] width 29 height 11
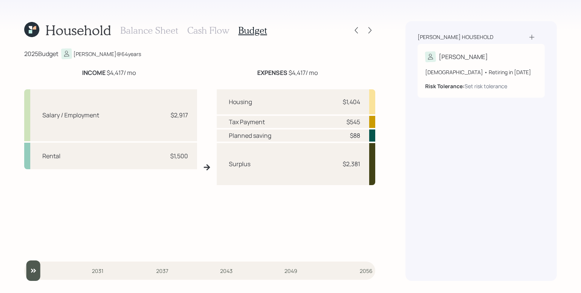
drag, startPoint x: 205, startPoint y: 29, endPoint x: 207, endPoint y: 33, distance: 4.1
click at [205, 29] on h3 "Cash Flow" at bounding box center [208, 30] width 42 height 11
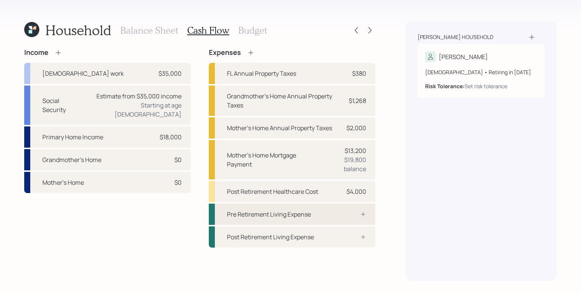
click at [358, 216] on div at bounding box center [354, 214] width 23 height 6
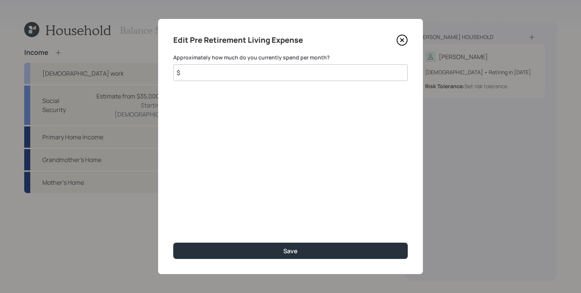
click at [268, 78] on input "$" at bounding box center [290, 72] width 234 height 17
type input "$ 2,350"
click at [173, 242] on button "Save" at bounding box center [290, 250] width 234 height 16
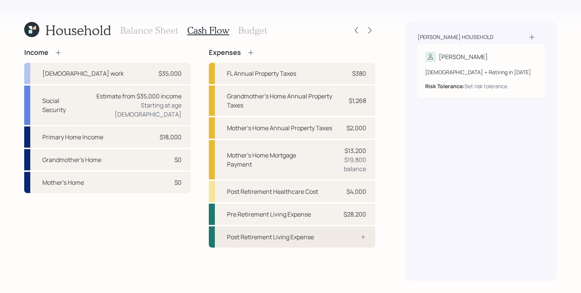
click at [340, 243] on div "Post Retirement Living Expense" at bounding box center [292, 236] width 166 height 21
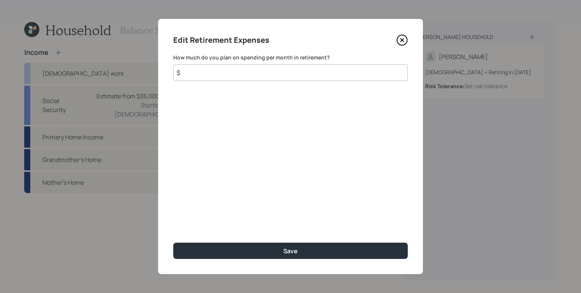
click at [236, 78] on input "$" at bounding box center [290, 72] width 234 height 17
type input "$ 2,350"
click at [173, 242] on button "Save" at bounding box center [290, 250] width 234 height 16
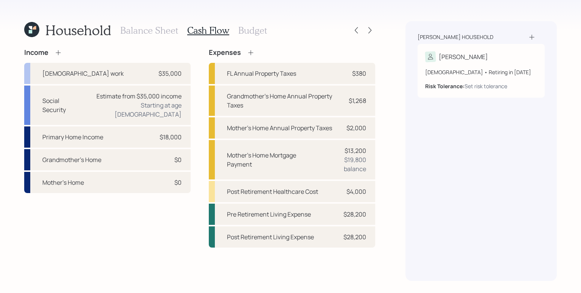
click at [256, 27] on h3 "Budget" at bounding box center [252, 30] width 29 height 11
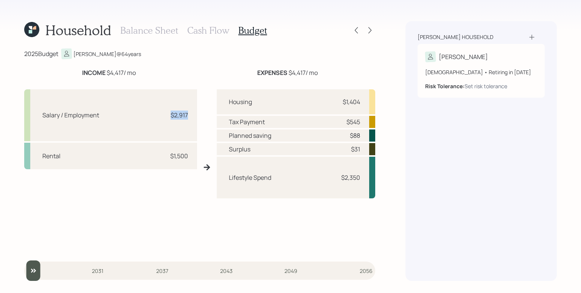
drag, startPoint x: 169, startPoint y: 115, endPoint x: 187, endPoint y: 116, distance: 18.2
click at [187, 116] on div "$2,917" at bounding box center [176, 114] width 23 height 9
click at [169, 131] on div "Salary / Employment $2,917" at bounding box center [110, 115] width 173 height 52
drag, startPoint x: 167, startPoint y: 156, endPoint x: 189, endPoint y: 158, distance: 21.3
click at [189, 158] on div "Rental $1,500" at bounding box center [110, 156] width 173 height 26
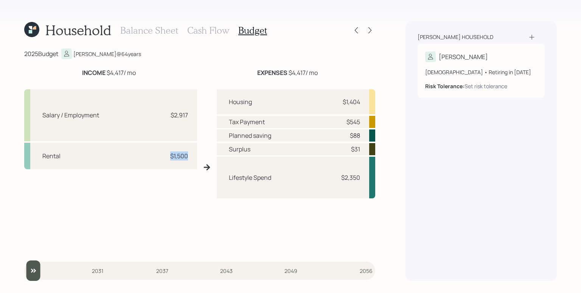
click at [189, 158] on div "Rental $1,500" at bounding box center [110, 156] width 173 height 26
drag, startPoint x: 342, startPoint y: 101, endPoint x: 364, endPoint y: 103, distance: 22.4
click at [364, 103] on div "Housing $1,404" at bounding box center [296, 101] width 158 height 25
drag, startPoint x: 349, startPoint y: 136, endPoint x: 370, endPoint y: 134, distance: 21.7
click at [370, 134] on div "Planned saving $88" at bounding box center [296, 135] width 158 height 12
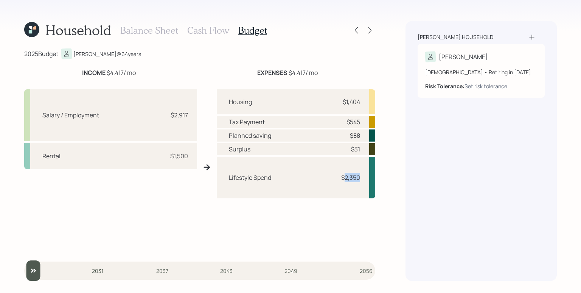
drag, startPoint x: 346, startPoint y: 178, endPoint x: 359, endPoint y: 178, distance: 13.2
click at [358, 178] on div "$2,350" at bounding box center [350, 177] width 19 height 9
drag, startPoint x: 361, startPoint y: 149, endPoint x: 342, endPoint y: 151, distance: 19.0
click at [342, 151] on div "Surplus $31" at bounding box center [296, 149] width 158 height 12
click at [346, 159] on div "Lifestyle Spend $2,350" at bounding box center [296, 178] width 158 height 42
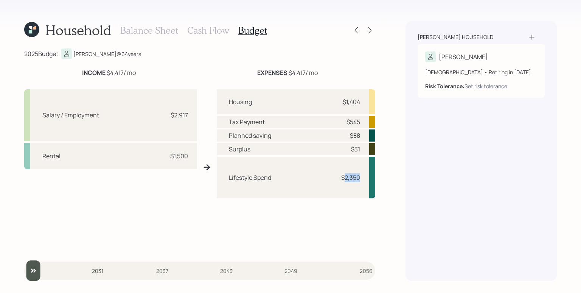
drag, startPoint x: 345, startPoint y: 177, endPoint x: 366, endPoint y: 177, distance: 20.8
click at [366, 177] on div "Lifestyle Spend $2,350" at bounding box center [296, 178] width 158 height 42
click at [196, 28] on h3 "Cash Flow" at bounding box center [208, 30] width 42 height 11
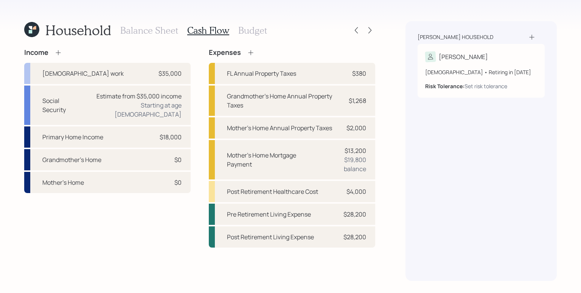
click at [167, 30] on h3 "Balance Sheet" at bounding box center [149, 30] width 58 height 11
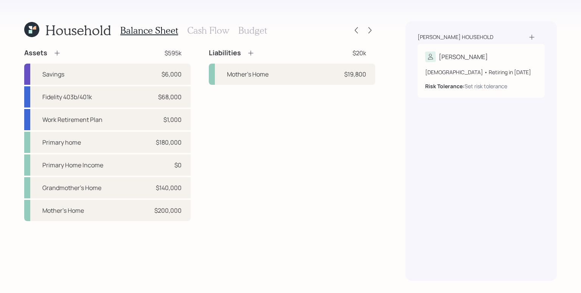
click at [200, 29] on h3 "Cash Flow" at bounding box center [208, 30] width 42 height 11
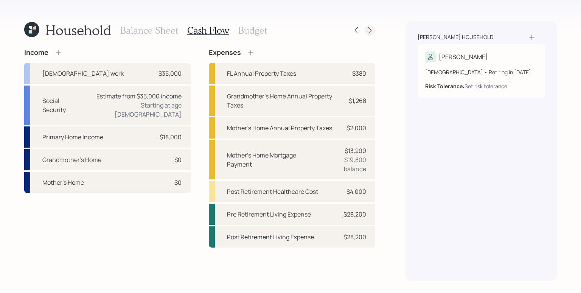
click at [371, 31] on icon at bounding box center [370, 30] width 8 height 8
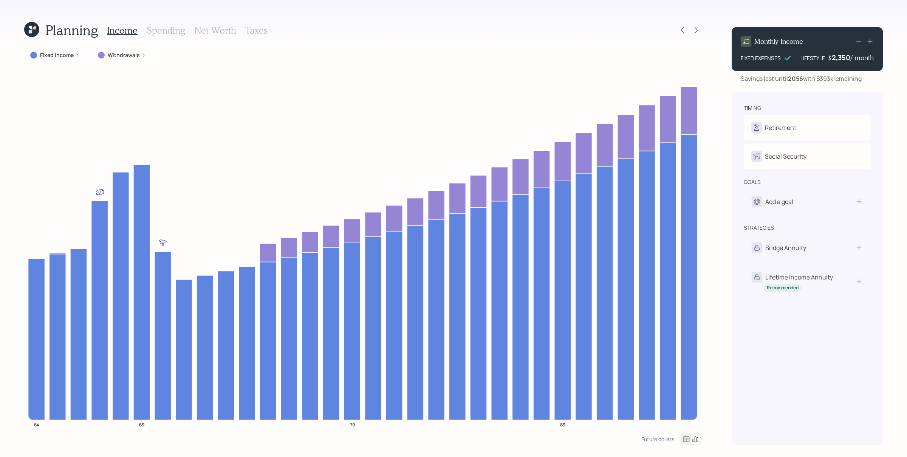
click at [171, 33] on h3 "Spending" at bounding box center [166, 30] width 39 height 11
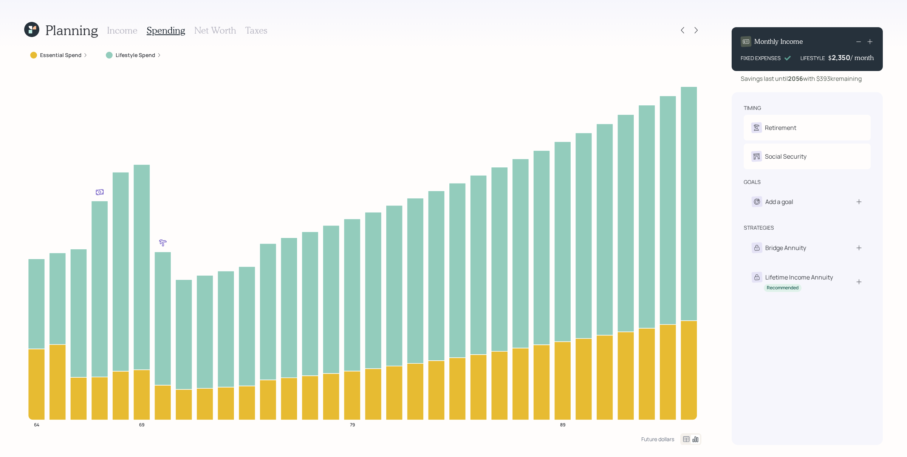
click at [116, 27] on h3 "Income" at bounding box center [122, 30] width 31 height 11
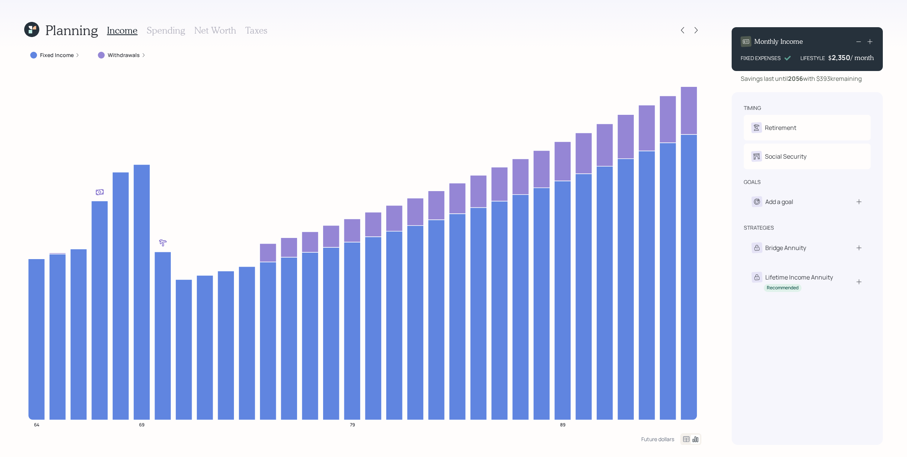
click at [68, 56] on label "Fixed Income" at bounding box center [57, 55] width 34 height 8
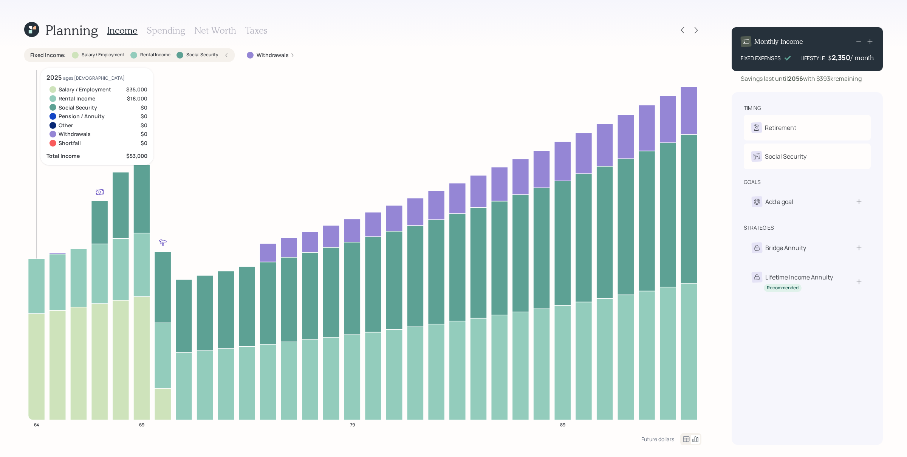
click at [36, 357] on icon at bounding box center [36, 367] width 17 height 107
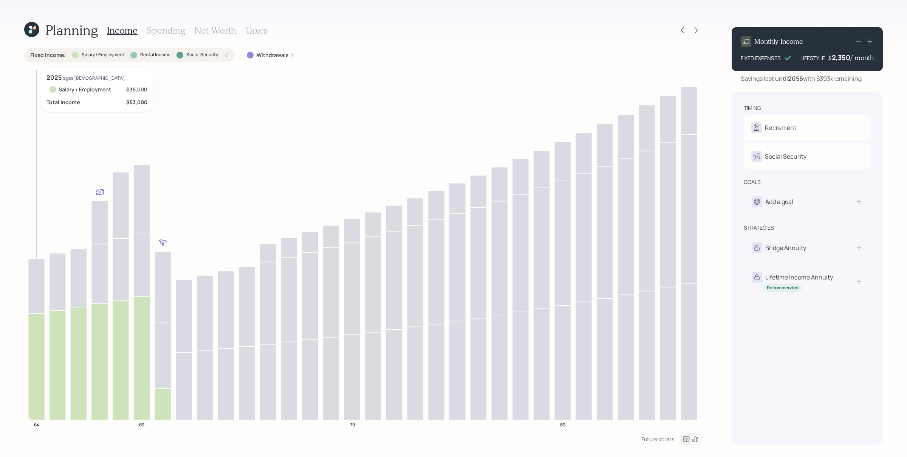
click at [41, 296] on icon at bounding box center [36, 286] width 17 height 55
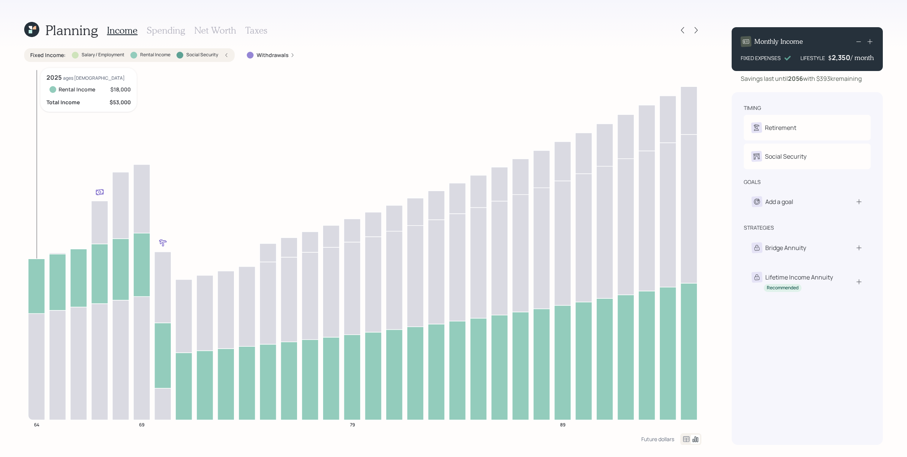
click at [37, 343] on icon at bounding box center [36, 367] width 17 height 107
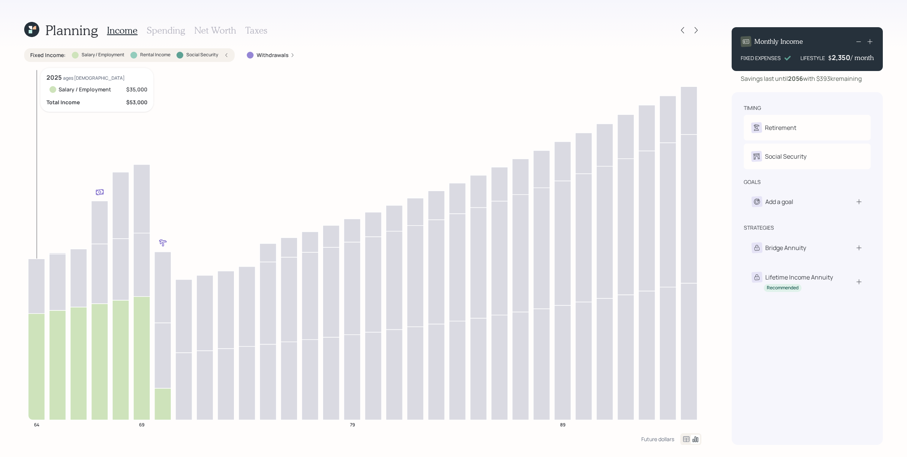
click at [37, 298] on icon at bounding box center [36, 286] width 17 height 55
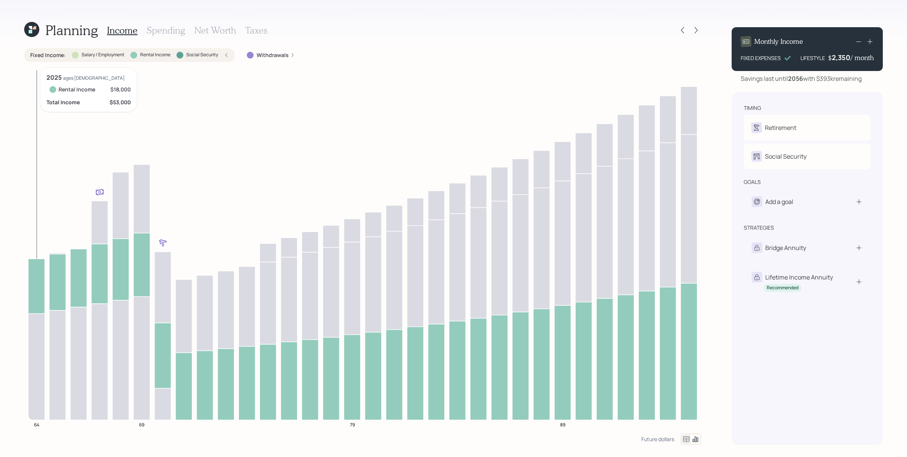
click at [34, 337] on icon at bounding box center [36, 367] width 17 height 107
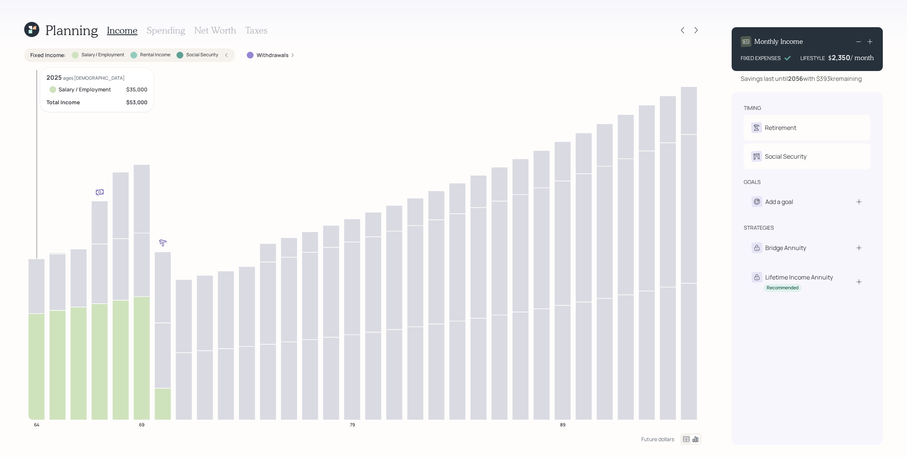
click at [34, 293] on icon at bounding box center [36, 286] width 17 height 55
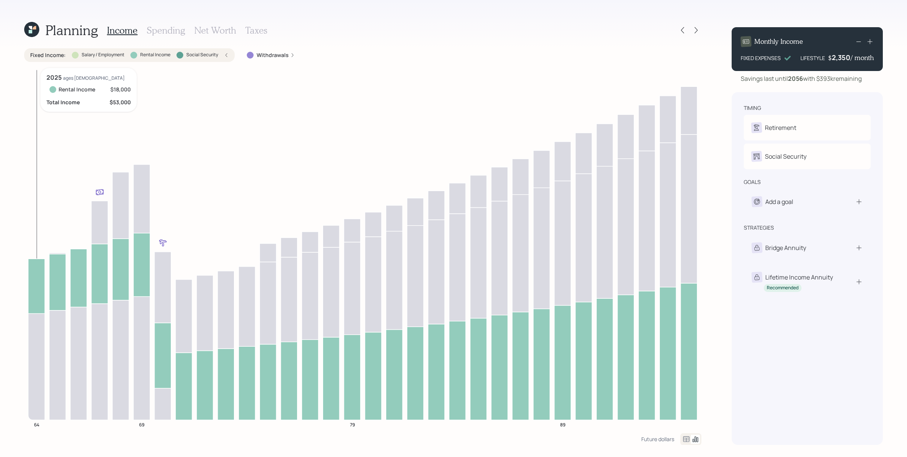
drag, startPoint x: 36, startPoint y: 349, endPoint x: 37, endPoint y: 338, distance: 11.0
click at [36, 349] on icon at bounding box center [36, 367] width 17 height 107
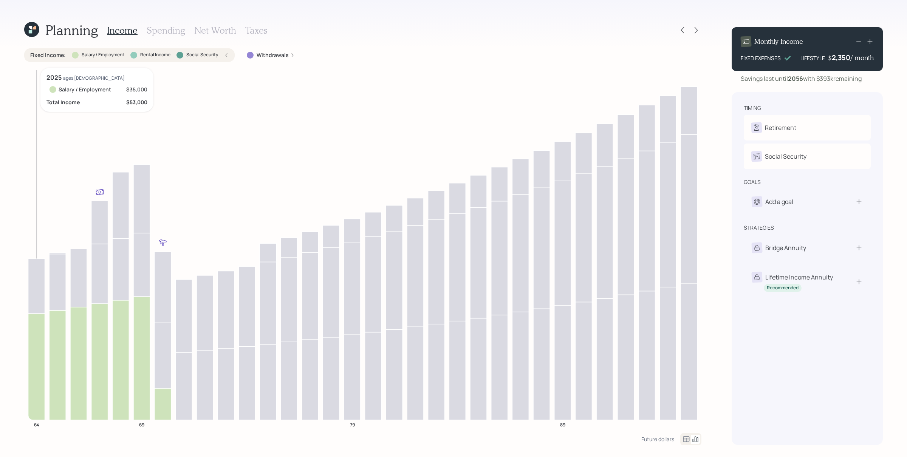
click at [32, 286] on icon at bounding box center [36, 286] width 17 height 55
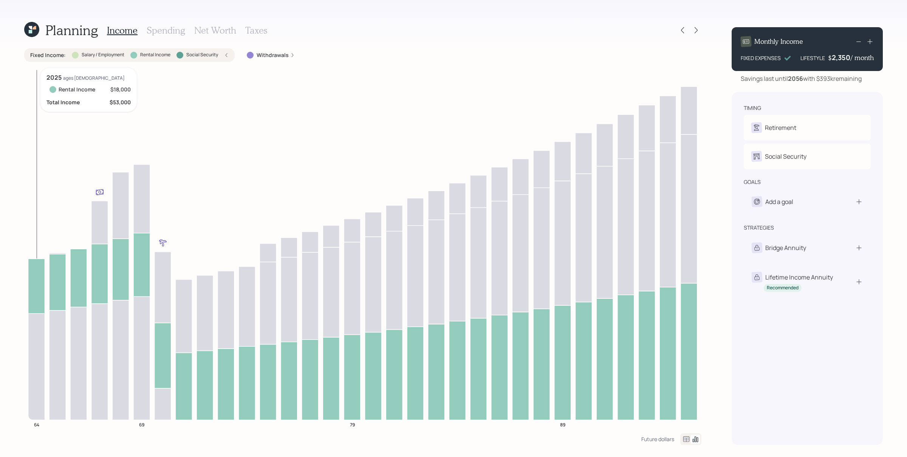
click at [32, 288] on icon at bounding box center [36, 286] width 17 height 55
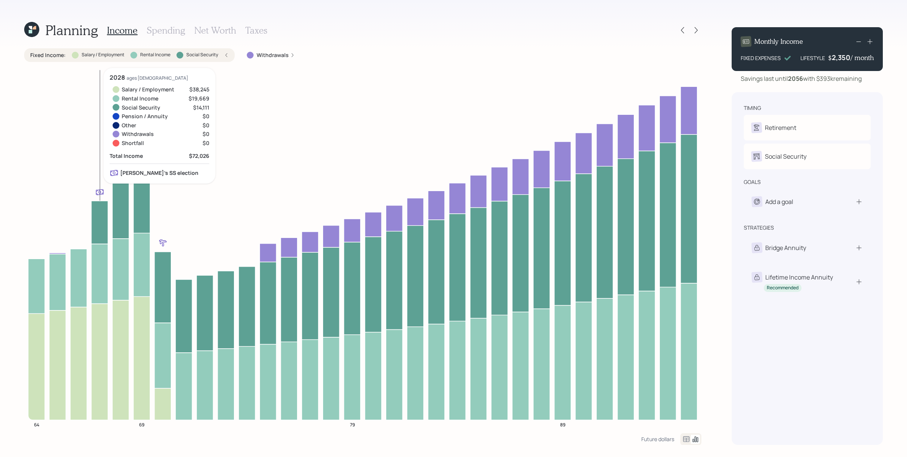
click at [96, 215] on icon at bounding box center [99, 222] width 17 height 43
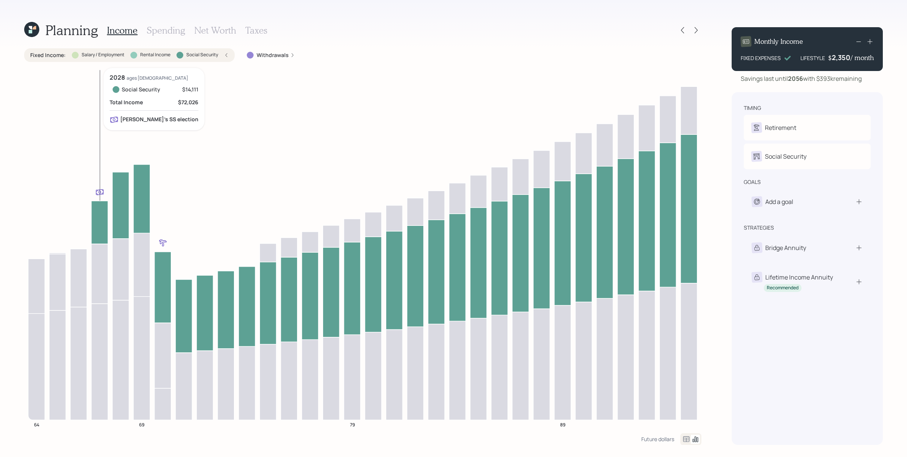
click at [101, 209] on icon at bounding box center [99, 222] width 17 height 43
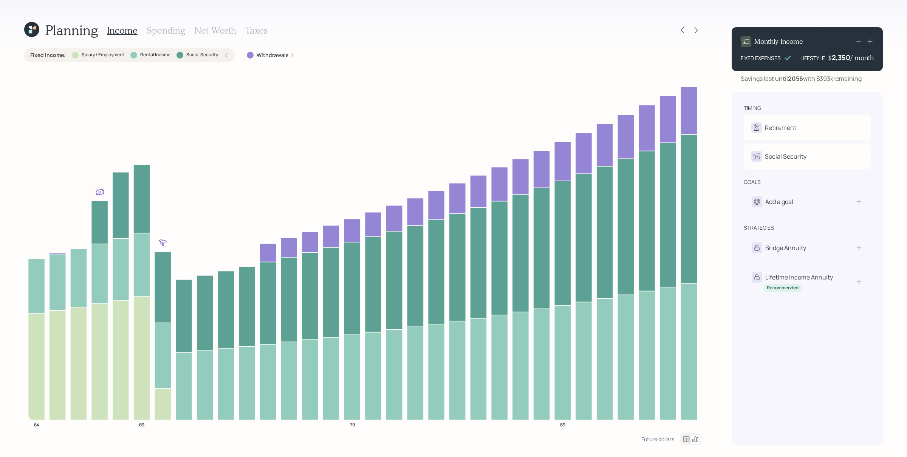
click at [219, 58] on div "Fixed Income : Salary / Employment Rental Income Social Security" at bounding box center [129, 55] width 198 height 8
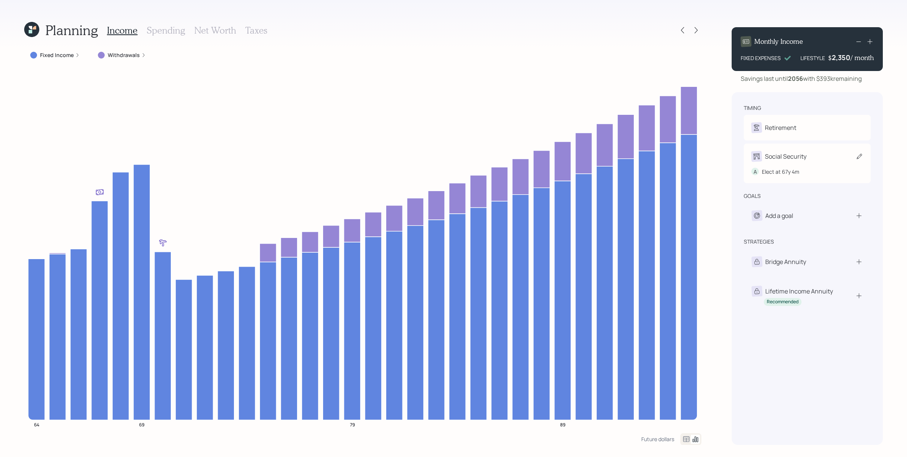
click at [726, 155] on div "Social Security" at bounding box center [786, 156] width 42 height 9
select select "4"
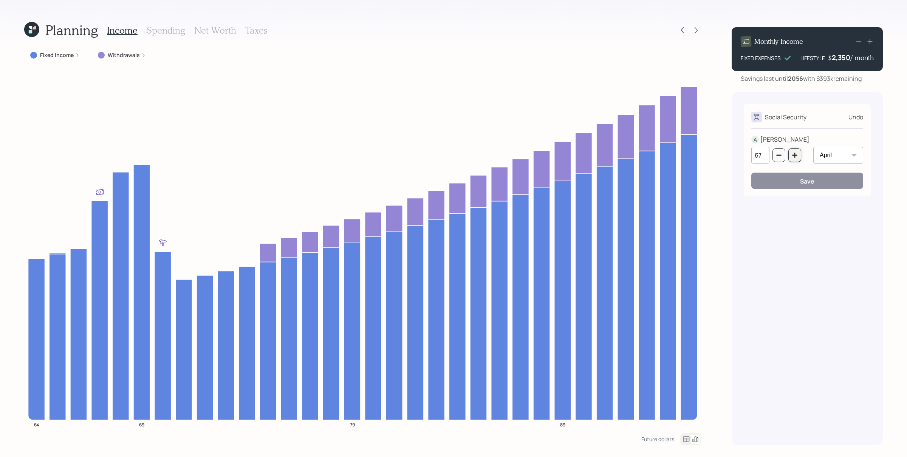
click at [726, 154] on icon "button" at bounding box center [795, 155] width 6 height 6
type input "70"
click at [726, 180] on div "Save" at bounding box center [807, 181] width 14 height 8
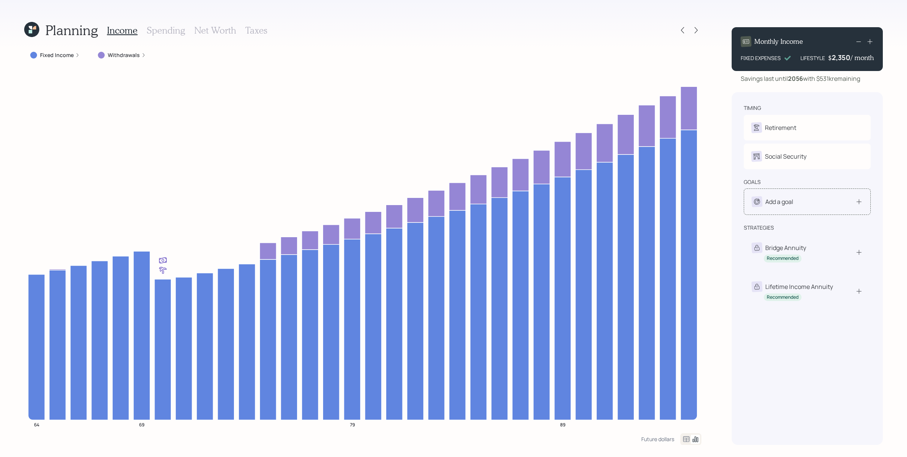
click at [726, 203] on div "Add a goal" at bounding box center [807, 202] width 111 height 11
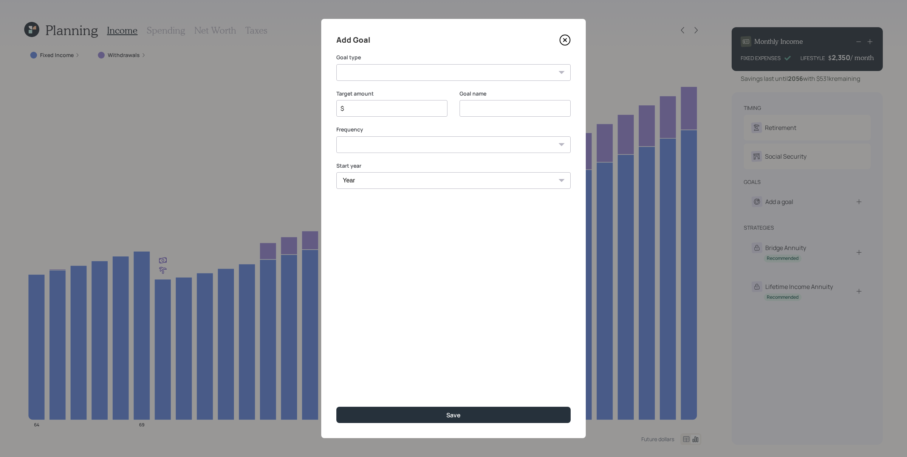
click at [433, 68] on select "Create an emergency fund Donate to charity Purchase a home Make a purchase Supp…" at bounding box center [453, 72] width 234 height 17
select select "other"
click at [336, 64] on select "Create an emergency fund Donate to charity Purchase a home Make a purchase Supp…" at bounding box center [453, 72] width 234 height 17
click at [493, 109] on input "Other" at bounding box center [515, 108] width 111 height 17
click at [491, 110] on input "Other" at bounding box center [515, 108] width 111 height 17
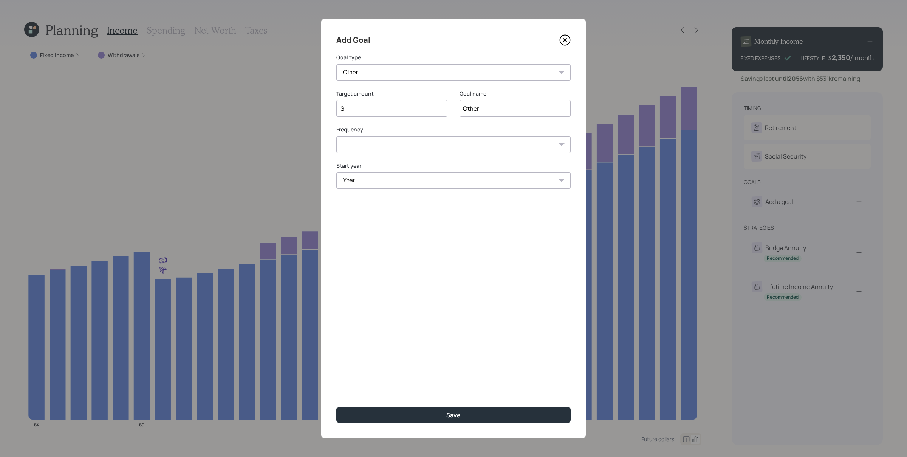
click at [491, 110] on input "Other" at bounding box center [515, 108] width 111 height 17
type input "Kitchen Renovations"
click at [367, 106] on input "$" at bounding box center [389, 108] width 98 height 9
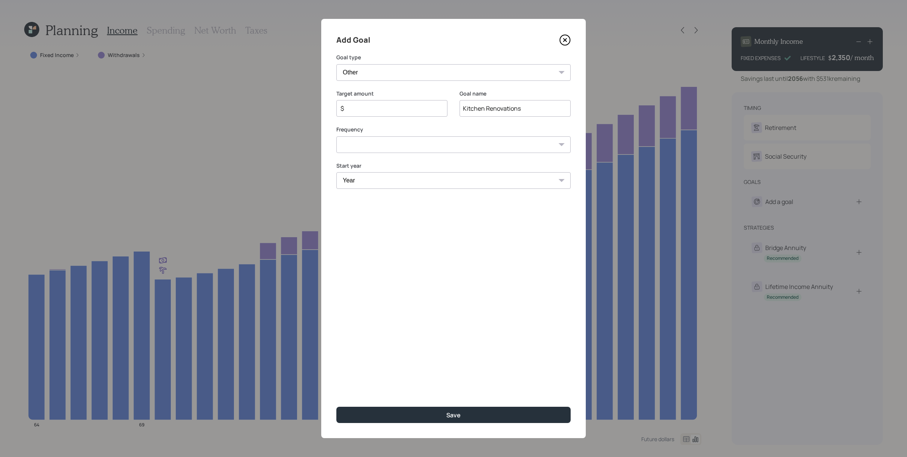
click at [371, 111] on input "$" at bounding box center [389, 108] width 98 height 9
type input "$ 30,000"
click at [364, 143] on select "One time Every 1 year Every 2 years Every 3 years Every 4 years Every 5 years E…" at bounding box center [453, 144] width 234 height 17
select select "0"
click at [336, 136] on select "One time Every 1 year Every 2 years Every 3 years Every 4 years Every 5 years E…" at bounding box center [453, 144] width 234 height 17
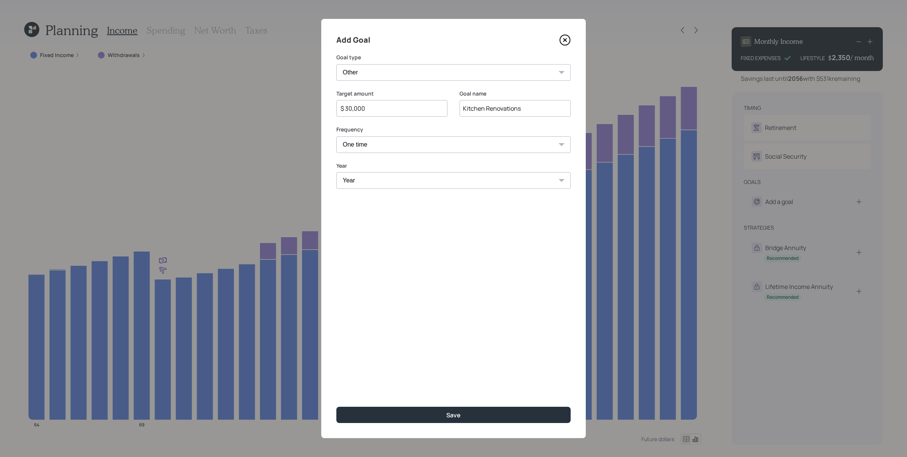
click at [375, 181] on select "Year [DATE] 2026 2027 2028 2029 2030 2031 2032 2033 2034 2035 2036 2037 2038 20…" at bounding box center [453, 180] width 234 height 17
select select "2026"
click at [336, 172] on select "Year [DATE] 2026 2027 2028 2029 2030 2031 2032 2033 2034 2035 2036 2037 2038 20…" at bounding box center [453, 180] width 234 height 17
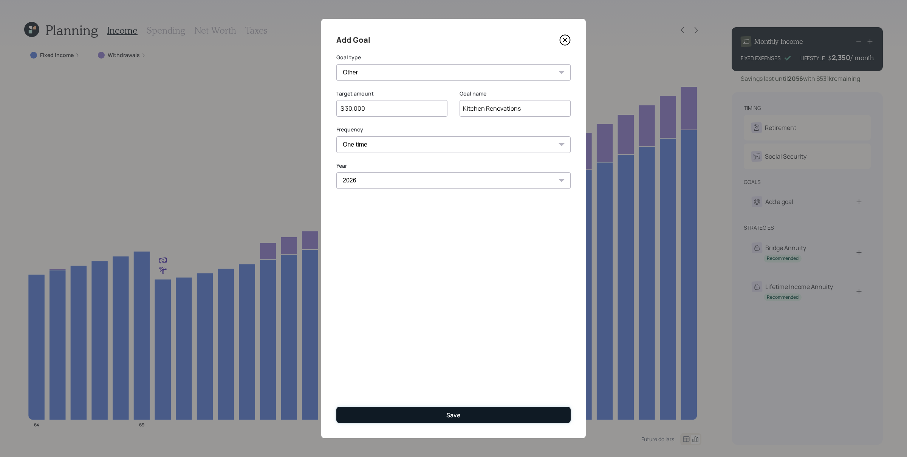
click at [452, 366] on div "Save" at bounding box center [454, 415] width 14 height 8
type input "$"
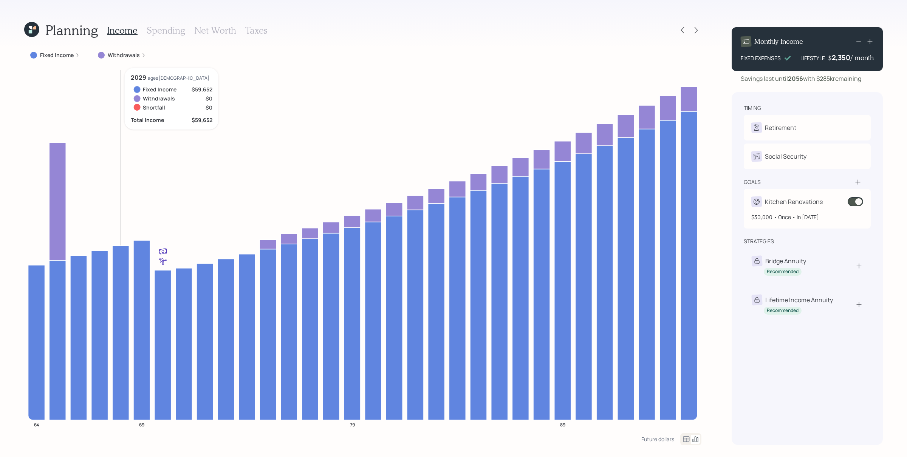
click at [726, 201] on span at bounding box center [856, 201] width 16 height 9
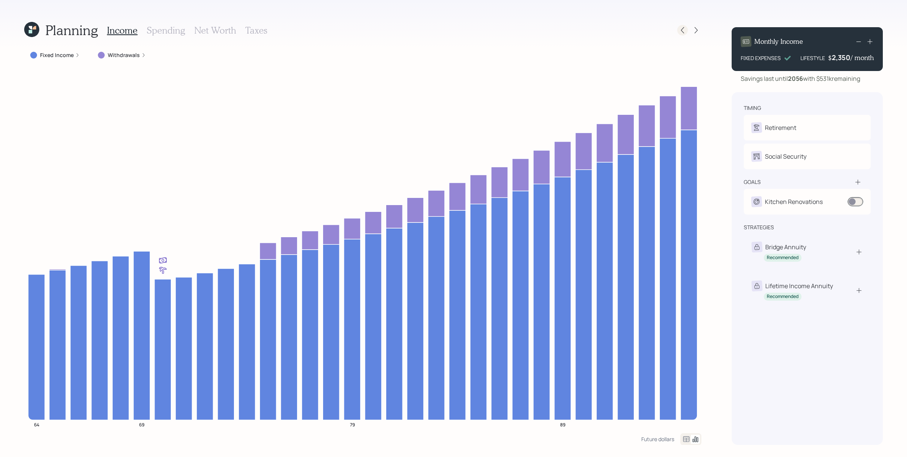
click at [682, 29] on icon at bounding box center [682, 30] width 3 height 6
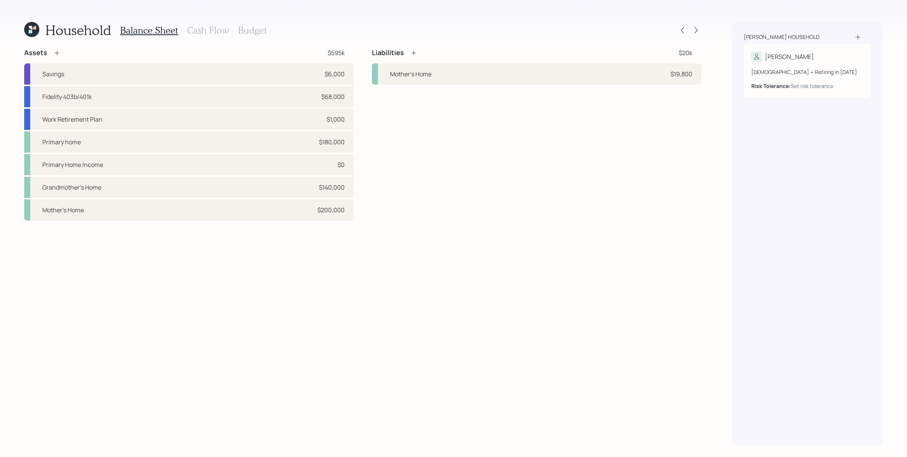
click at [204, 33] on h3 "Cash Flow" at bounding box center [208, 30] width 42 height 11
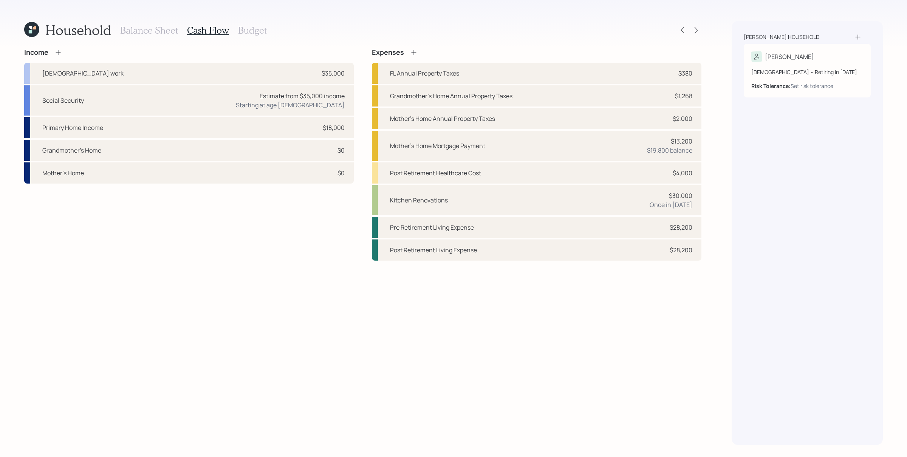
click at [149, 29] on h3 "Balance Sheet" at bounding box center [149, 30] width 58 height 11
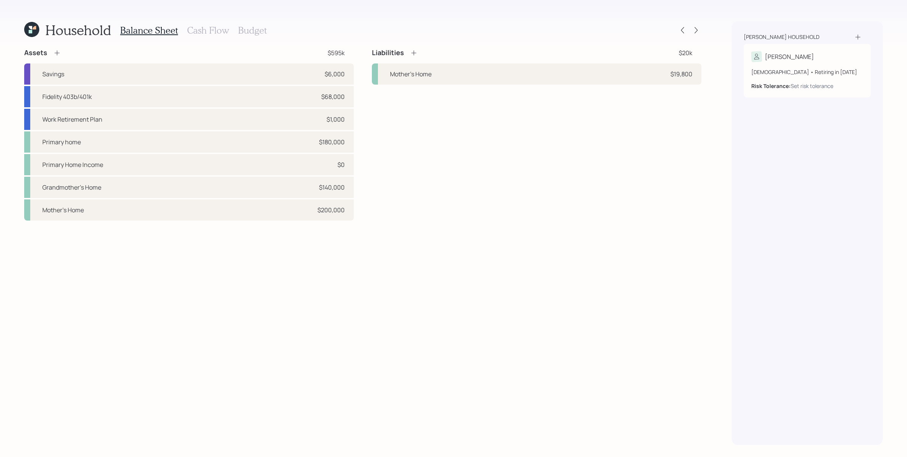
click at [412, 51] on icon at bounding box center [414, 53] width 8 height 8
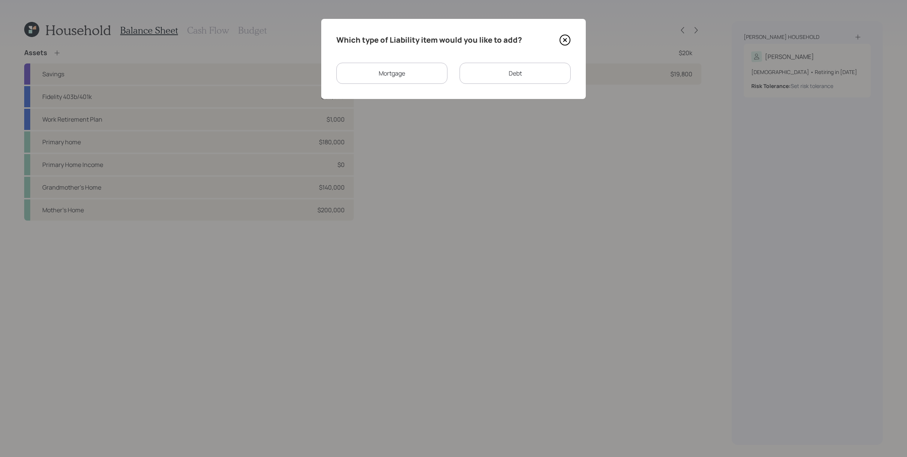
click at [395, 69] on div "Mortgage" at bounding box center [391, 73] width 111 height 21
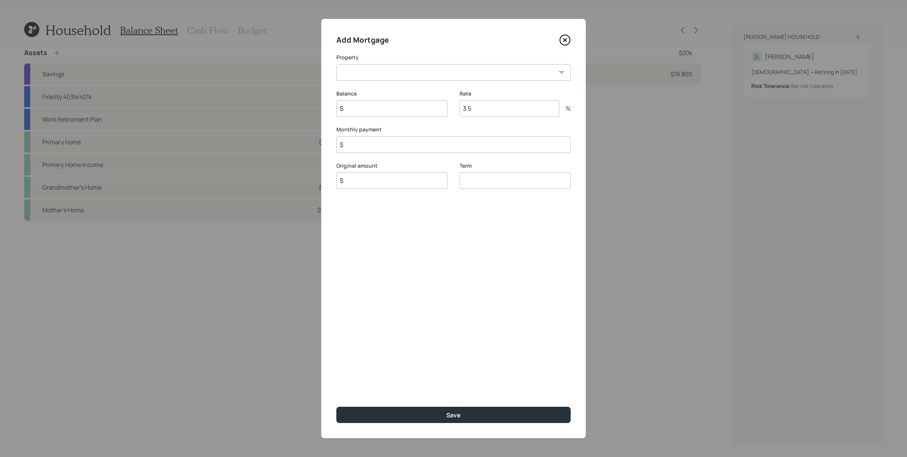
click at [565, 41] on icon at bounding box center [565, 39] width 11 height 11
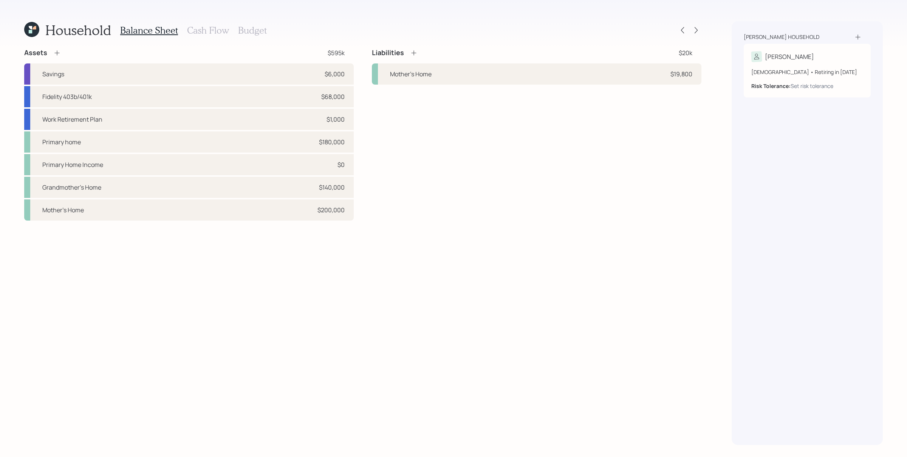
click at [413, 52] on icon at bounding box center [414, 53] width 8 height 8
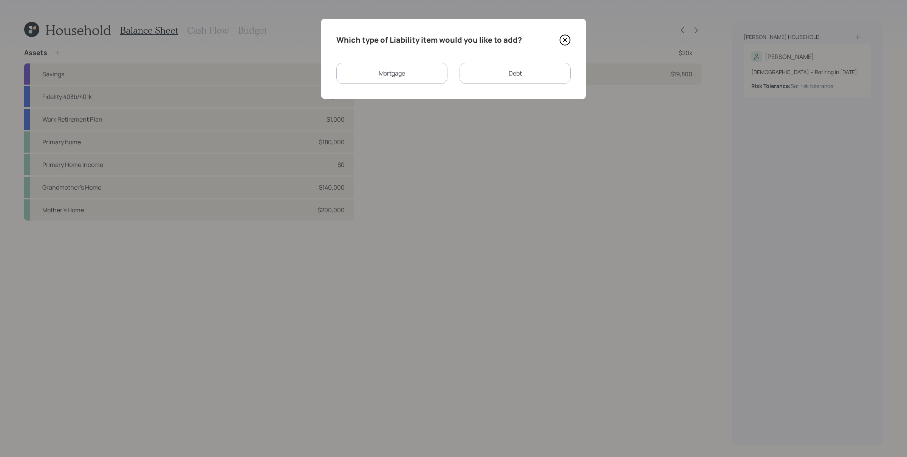
click at [529, 77] on div "Debt" at bounding box center [515, 73] width 111 height 21
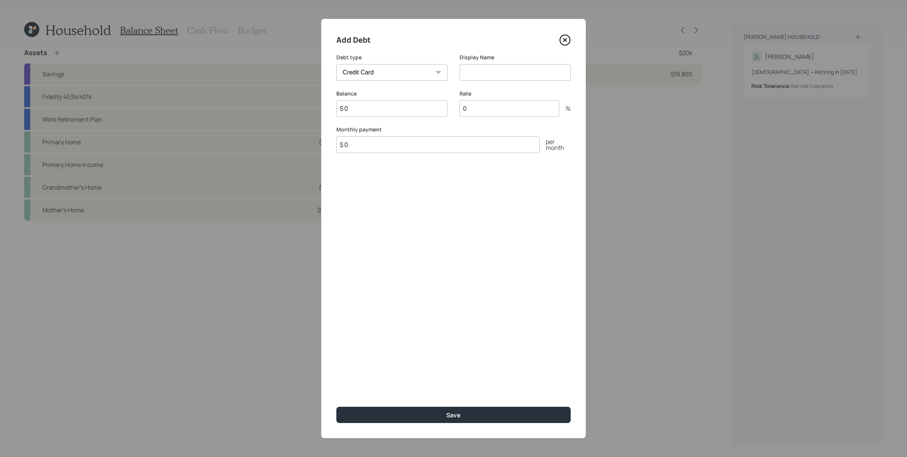
click at [404, 70] on select "Car Credit Card Medical Student Other" at bounding box center [391, 72] width 111 height 17
select select "other"
click at [336, 64] on select "Car Credit Card Medical Student Other" at bounding box center [391, 72] width 111 height 17
click at [523, 71] on input at bounding box center [515, 72] width 111 height 17
click at [474, 72] on input "Contruction" at bounding box center [515, 72] width 111 height 17
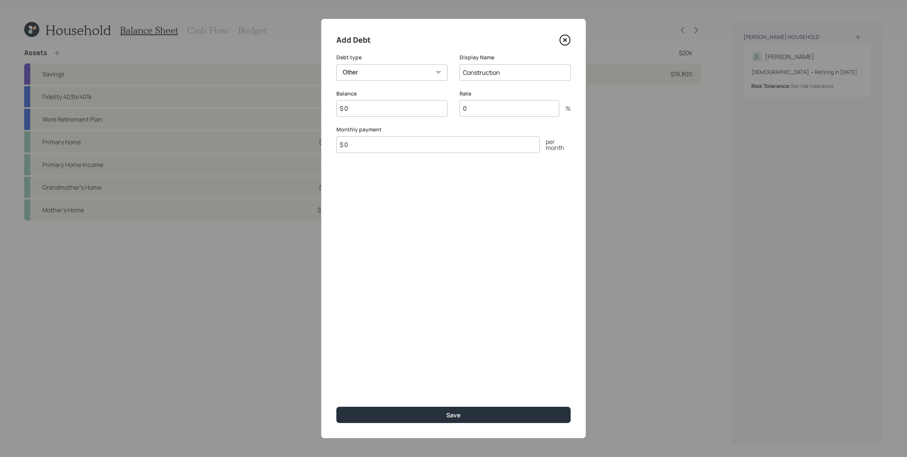
click at [516, 74] on input "Construction" at bounding box center [515, 72] width 111 height 17
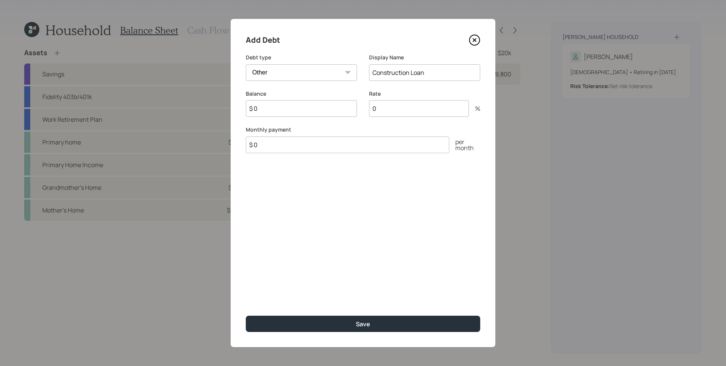
click at [410, 75] on input "Construction Loan" at bounding box center [424, 72] width 111 height 17
drag, startPoint x: 410, startPoint y: 75, endPoint x: 390, endPoint y: 84, distance: 21.7
click at [410, 75] on input "Construction Loan" at bounding box center [424, 72] width 111 height 17
type input "Construction Loan"
click at [274, 108] on input "$ 0" at bounding box center [301, 108] width 111 height 17
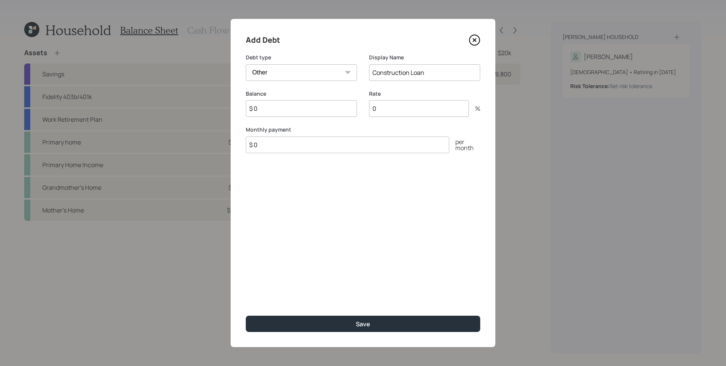
click at [274, 108] on input "$ 0" at bounding box center [301, 108] width 111 height 17
type input "$ 30,000"
click at [391, 113] on input "0" at bounding box center [419, 108] width 100 height 17
click at [390, 113] on input "0" at bounding box center [419, 108] width 100 height 17
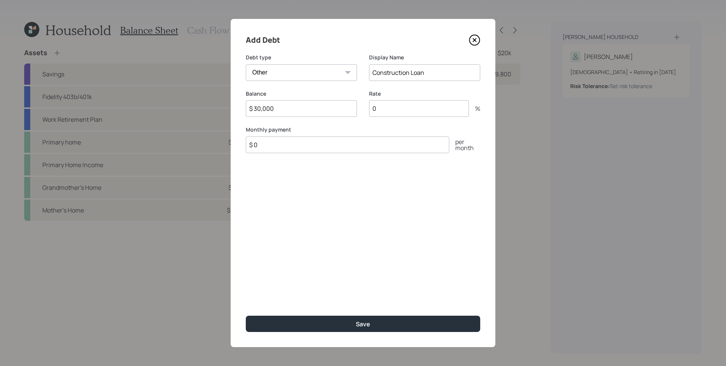
click at [389, 111] on input "0" at bounding box center [419, 108] width 100 height 17
click at [387, 110] on input "0" at bounding box center [419, 108] width 100 height 17
drag, startPoint x: 388, startPoint y: 109, endPoint x: 375, endPoint y: 110, distance: 13.6
click at [375, 110] on input "0" at bounding box center [419, 108] width 100 height 17
click at [383, 109] on input "8" at bounding box center [419, 108] width 100 height 17
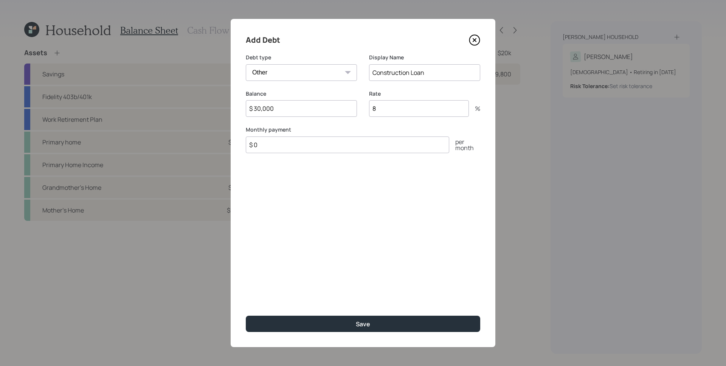
click at [381, 109] on input "8" at bounding box center [419, 108] width 100 height 17
type input "12"
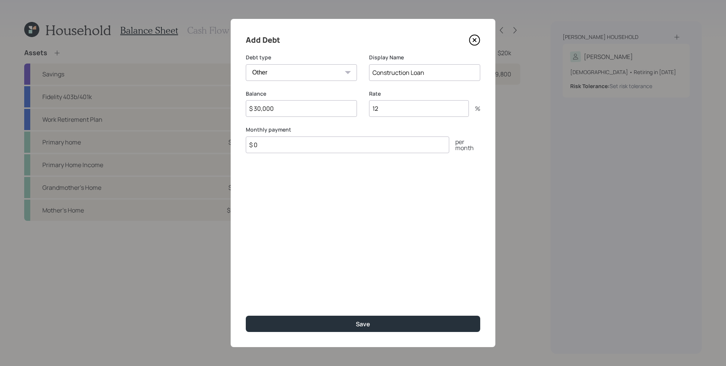
click at [342, 147] on input "$ 0" at bounding box center [347, 144] width 203 height 17
type input "$ 800"
click at [246, 316] on button "Save" at bounding box center [363, 324] width 234 height 16
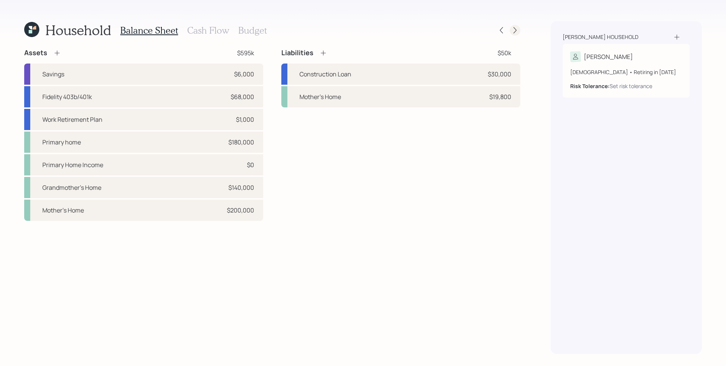
click at [512, 29] on icon at bounding box center [515, 30] width 8 height 8
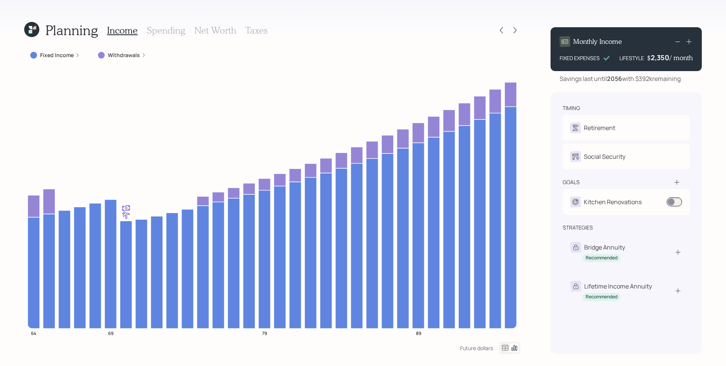
click at [158, 33] on h3 "Spending" at bounding box center [166, 30] width 39 height 11
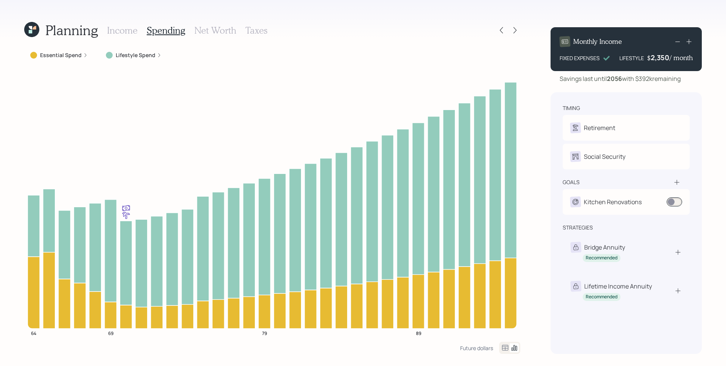
click at [85, 54] on icon at bounding box center [85, 55] width 5 height 5
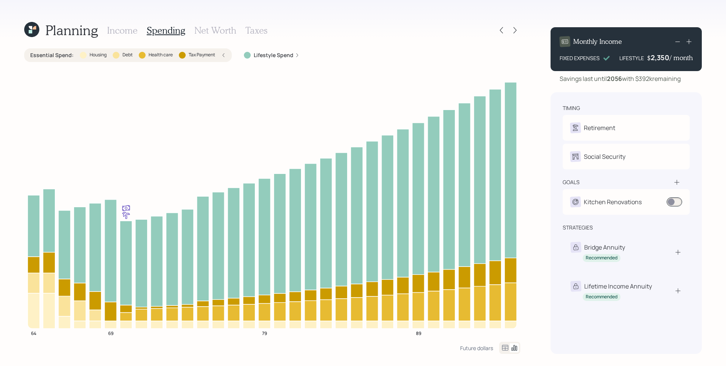
drag, startPoint x: 127, startPoint y: 29, endPoint x: 126, endPoint y: 37, distance: 7.6
click at [126, 30] on h3 "Income" at bounding box center [122, 30] width 31 height 11
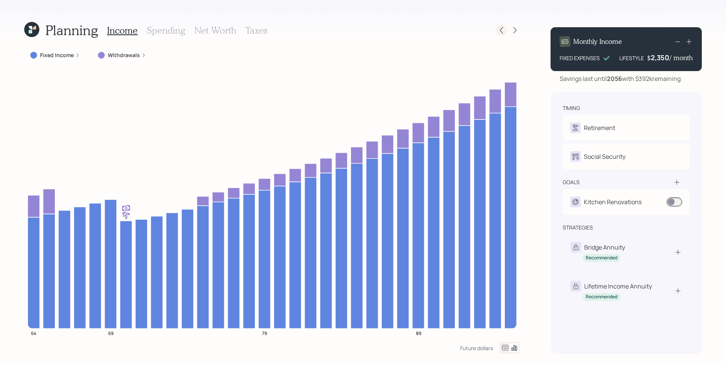
click at [504, 29] on icon at bounding box center [502, 30] width 8 height 8
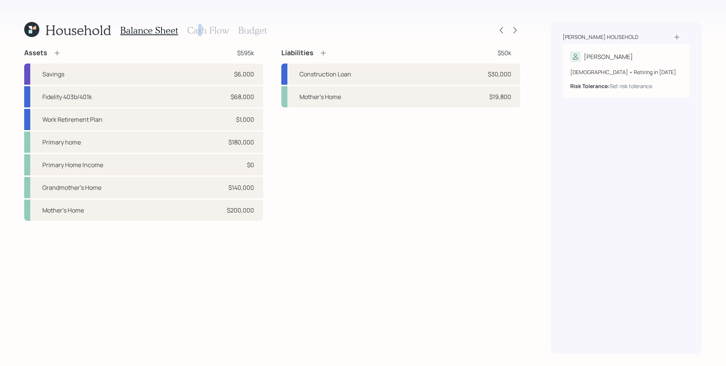
click at [198, 30] on h3 "Cash Flow" at bounding box center [208, 30] width 42 height 11
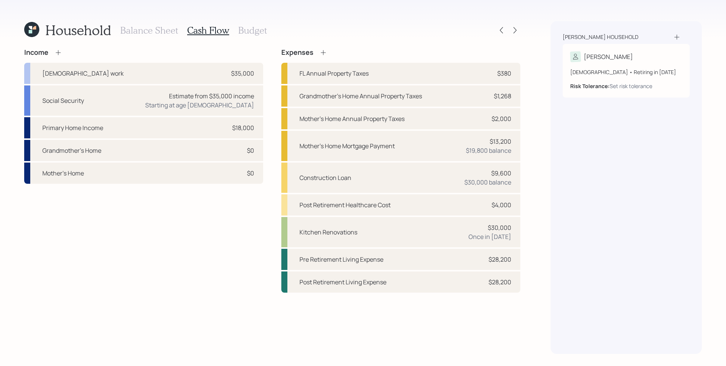
click at [59, 50] on icon at bounding box center [58, 53] width 8 height 8
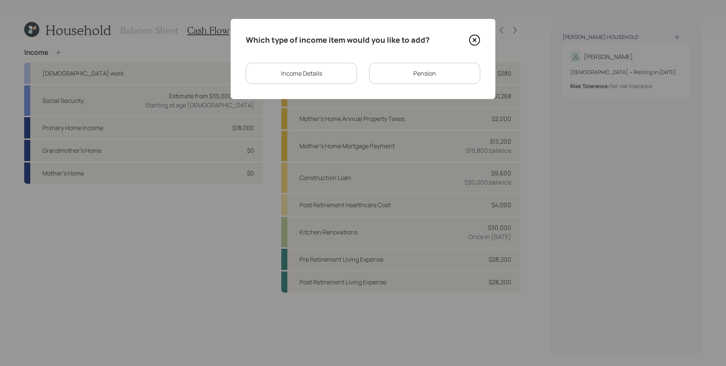
click at [287, 73] on div "Income Details" at bounding box center [301, 73] width 111 height 21
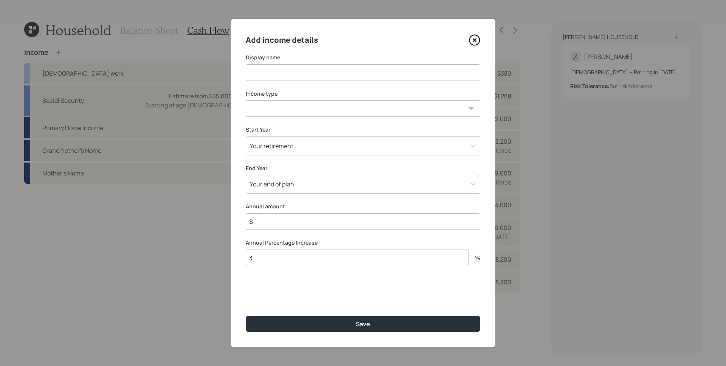
click at [338, 71] on input at bounding box center [363, 72] width 234 height 17
type input "E"
type input "Rent"
click at [350, 110] on select "[DEMOGRAPHIC_DATA] work [DEMOGRAPHIC_DATA] work Self employment Other" at bounding box center [363, 108] width 234 height 17
select select "other"
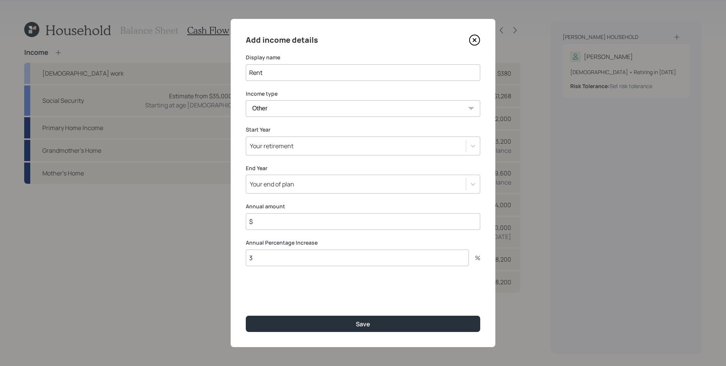
click at [246, 100] on select "[DEMOGRAPHIC_DATA] work [DEMOGRAPHIC_DATA] work Self employment Other" at bounding box center [363, 108] width 234 height 17
click at [298, 146] on select "Tax-free Earned Self Employment Alimony Royalties Pension / Annuity Interest Di…" at bounding box center [363, 144] width 234 height 17
select select "earned"
click at [246, 136] on select "Tax-free Earned Self Employment Alimony Royalties Pension / Annuity Interest Di…" at bounding box center [363, 144] width 234 height 17
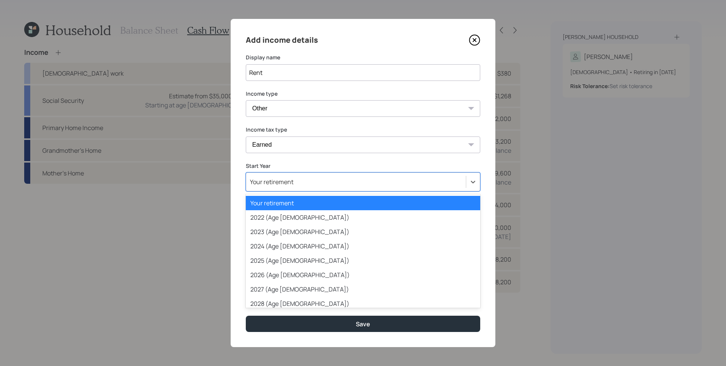
click at [296, 180] on div "Your retirement" at bounding box center [356, 181] width 220 height 13
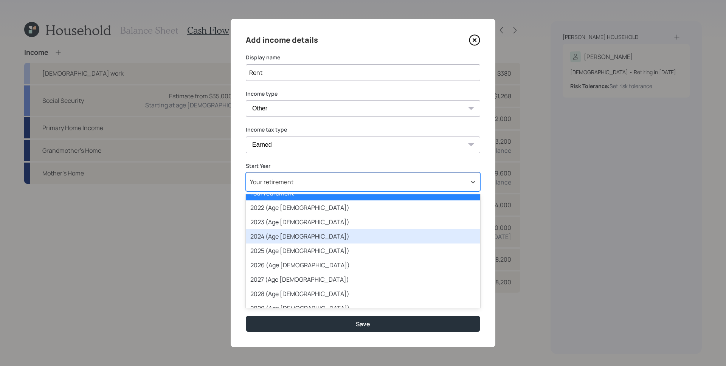
scroll to position [12, 0]
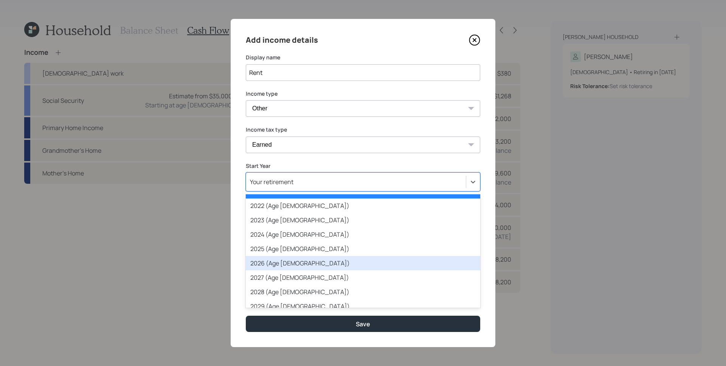
click at [295, 265] on div "2026 (Age [DEMOGRAPHIC_DATA])" at bounding box center [363, 263] width 234 height 14
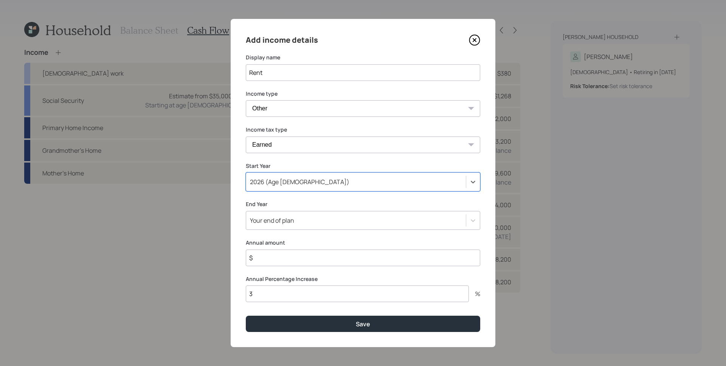
click at [302, 178] on div "2026 (Age [DEMOGRAPHIC_DATA])" at bounding box center [356, 181] width 220 height 13
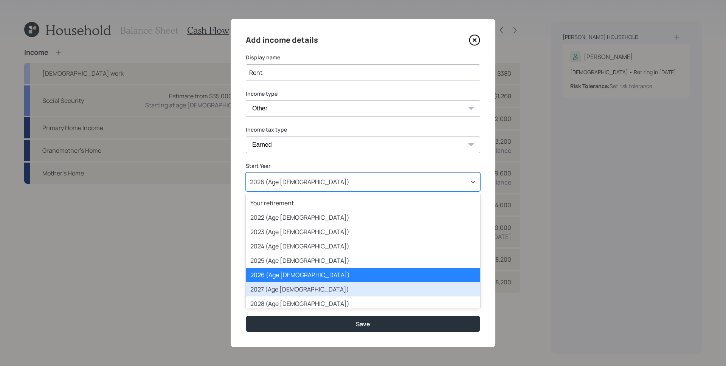
click at [287, 290] on div "2027 (Age [DEMOGRAPHIC_DATA])" at bounding box center [363, 289] width 234 height 14
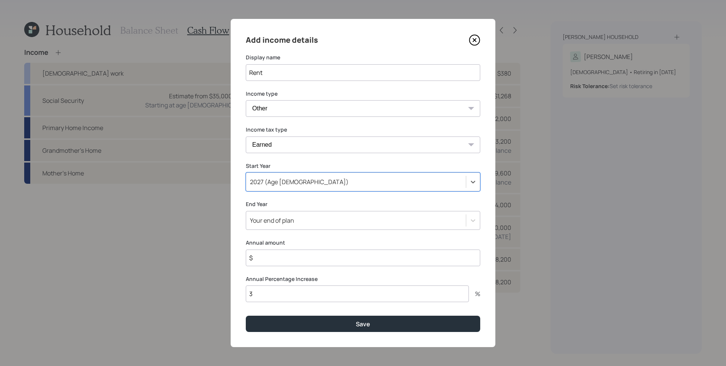
click at [311, 220] on div "Your end of plan" at bounding box center [356, 220] width 220 height 13
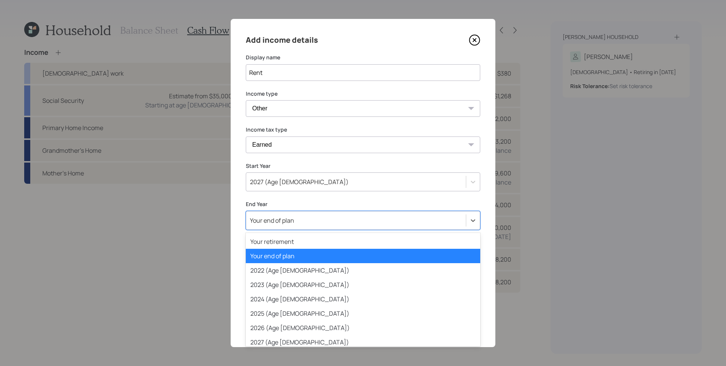
click at [301, 256] on div "Your end of plan" at bounding box center [363, 256] width 234 height 14
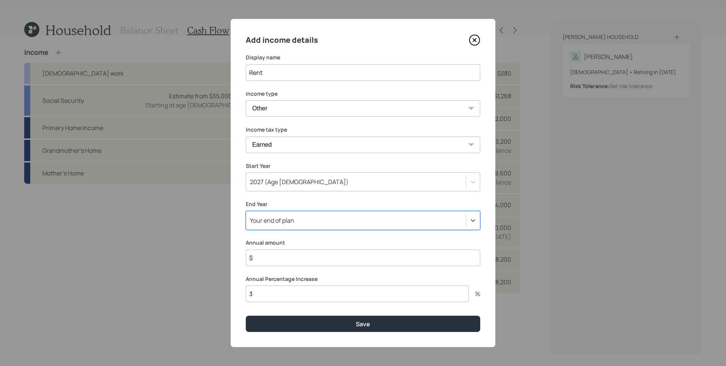
click at [292, 257] on input "$" at bounding box center [363, 258] width 234 height 17
click at [289, 251] on input "$" at bounding box center [363, 258] width 234 height 17
click at [291, 255] on input "$" at bounding box center [363, 258] width 234 height 17
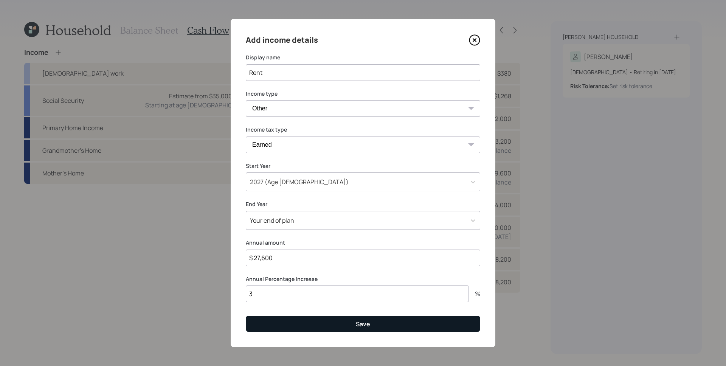
type input "$ 27,600"
click at [351, 329] on button "Save" at bounding box center [363, 324] width 234 height 16
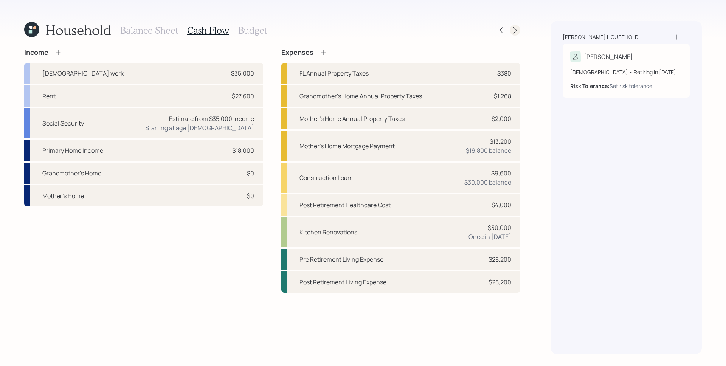
click at [516, 30] on icon at bounding box center [514, 30] width 3 height 6
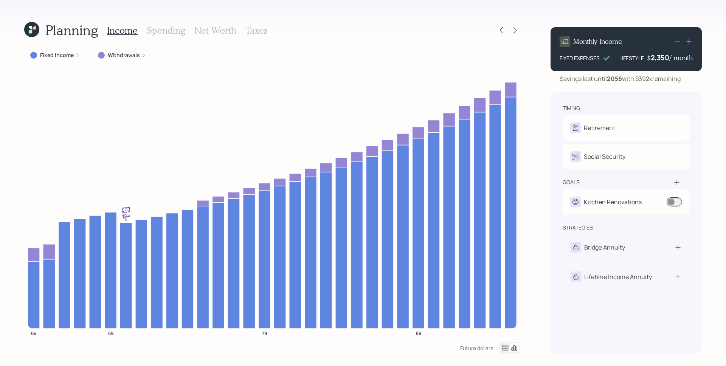
click at [75, 55] on icon at bounding box center [77, 55] width 5 height 5
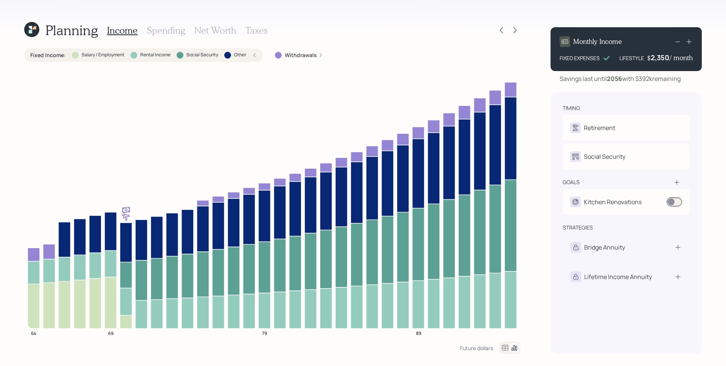
click at [254, 54] on icon at bounding box center [254, 55] width 5 height 5
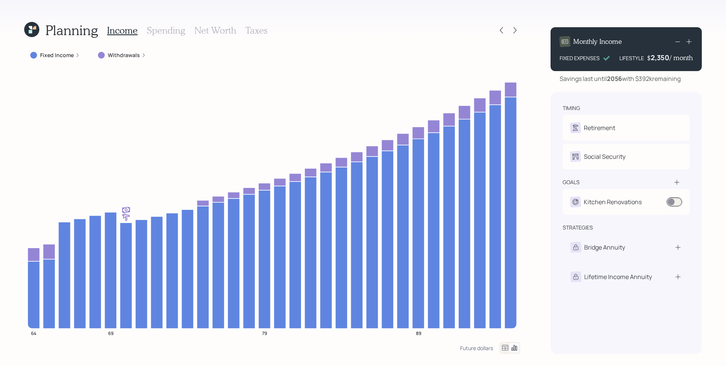
click at [160, 28] on h3 "Spending" at bounding box center [166, 30] width 39 height 11
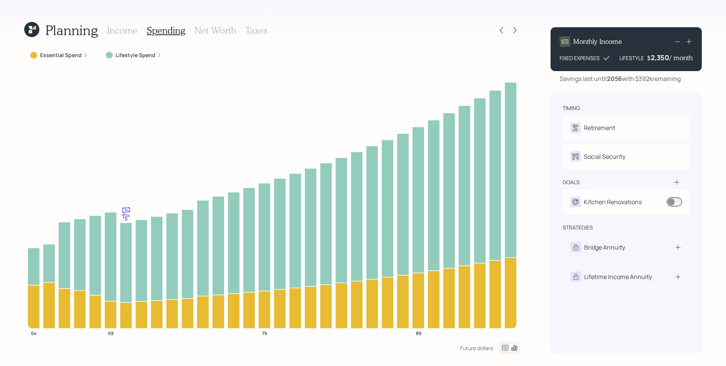
click at [134, 57] on label "Lifestyle Spend" at bounding box center [136, 55] width 40 height 8
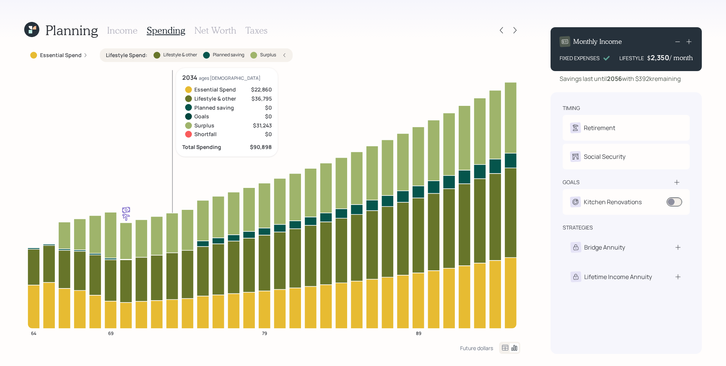
click at [167, 234] on icon at bounding box center [172, 233] width 12 height 40
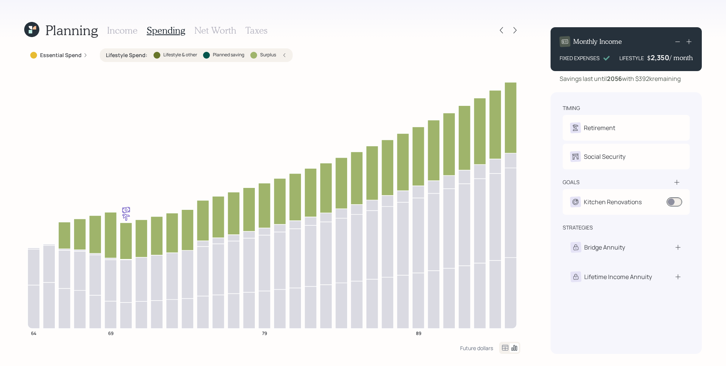
click at [273, 53] on label "Surplus" at bounding box center [268, 55] width 16 height 6
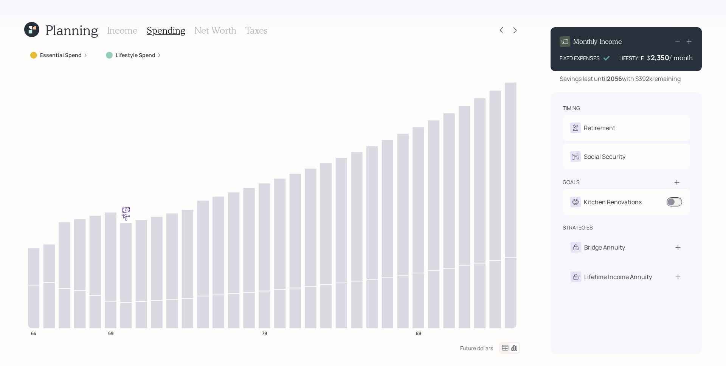
click at [81, 56] on div "Essential Spend" at bounding box center [58, 55] width 57 height 8
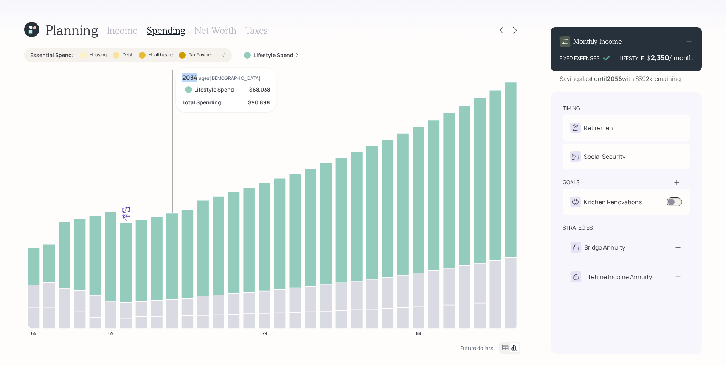
click at [167, 245] on icon at bounding box center [172, 256] width 12 height 87
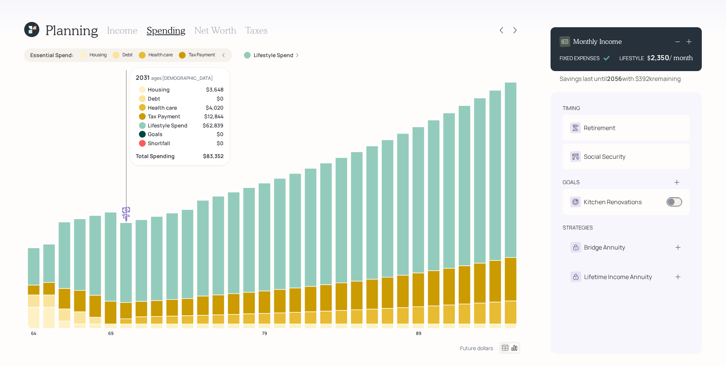
click at [127, 323] on icon at bounding box center [126, 321] width 12 height 5
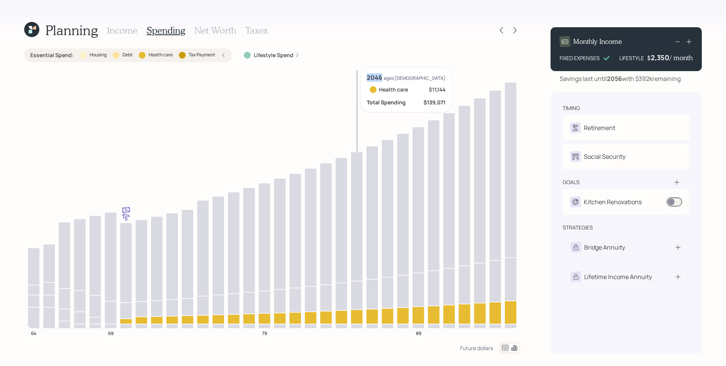
click at [361, 320] on icon at bounding box center [357, 317] width 12 height 14
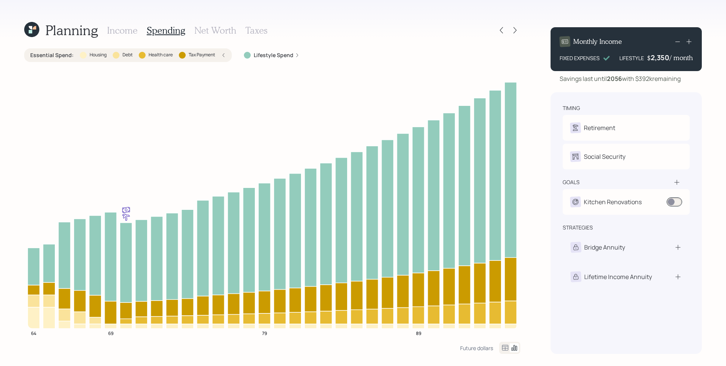
click at [226, 51] on div "Essential Spend : Housing Debt Health care Tax Payment" at bounding box center [128, 55] width 208 height 14
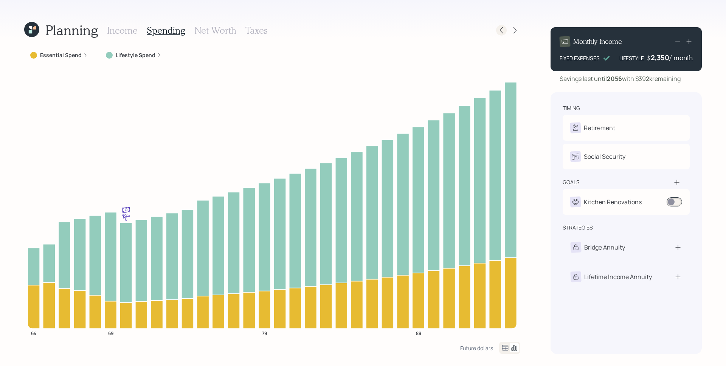
click at [496, 31] on div at bounding box center [501, 30] width 11 height 11
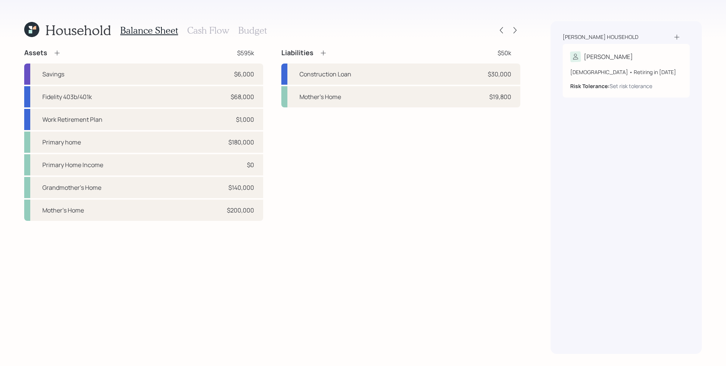
click at [36, 28] on icon at bounding box center [31, 29] width 15 height 15
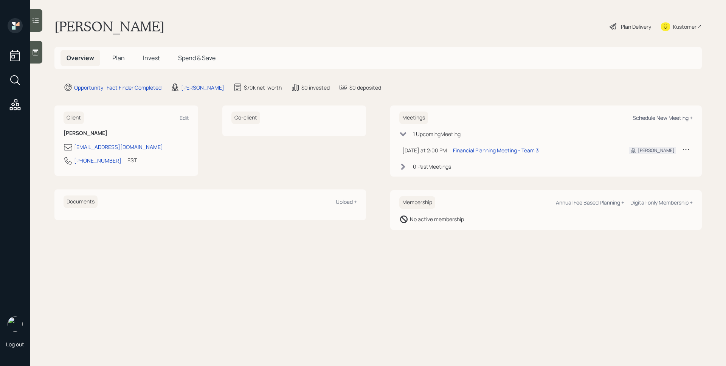
click at [667, 116] on div "Schedule New Meeting +" at bounding box center [663, 117] width 60 height 7
select select "d946c976-65aa-4529-ac9d-02c4f1114fc0"
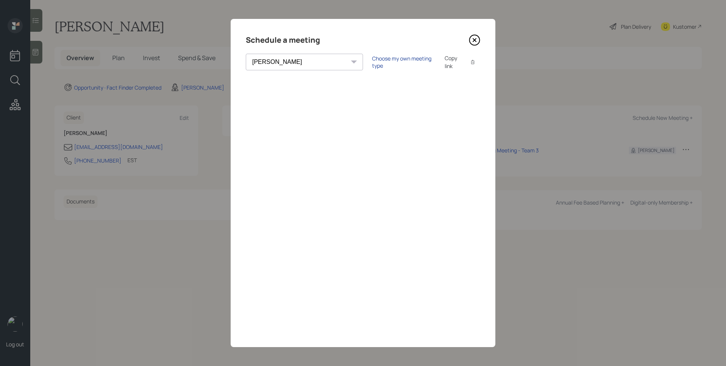
click at [372, 65] on div "Choose my own meeting type" at bounding box center [404, 62] width 64 height 14
click at [478, 42] on icon at bounding box center [474, 39] width 11 height 11
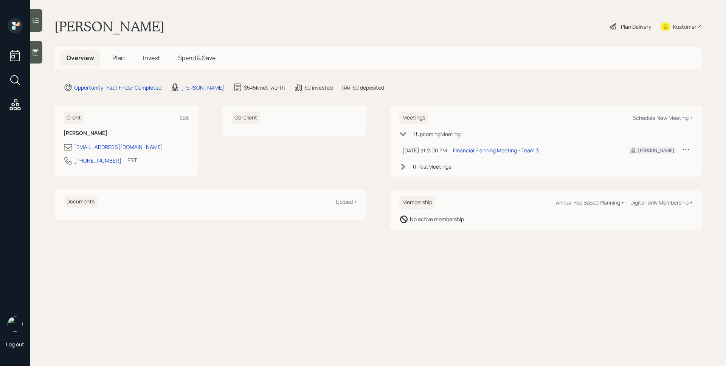
click at [429, 83] on div "Opportunity · Fact Finder Completed [PERSON_NAME] $545k net-worth $0 invested $…" at bounding box center [383, 87] width 638 height 9
click at [119, 55] on span "Plan" at bounding box center [118, 58] width 12 height 8
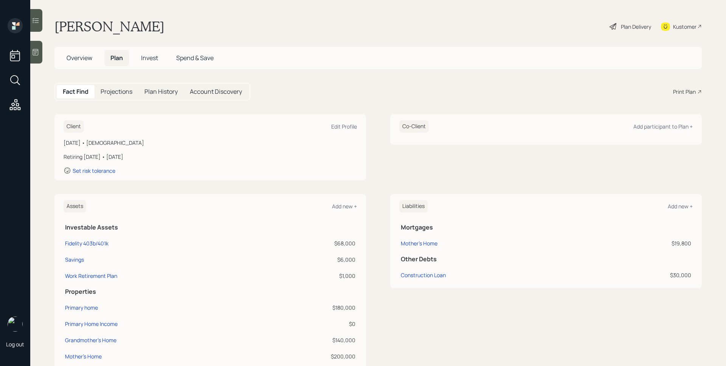
click at [686, 92] on div "Print Plan" at bounding box center [684, 92] width 23 height 8
